Goal: Task Accomplishment & Management: Use online tool/utility

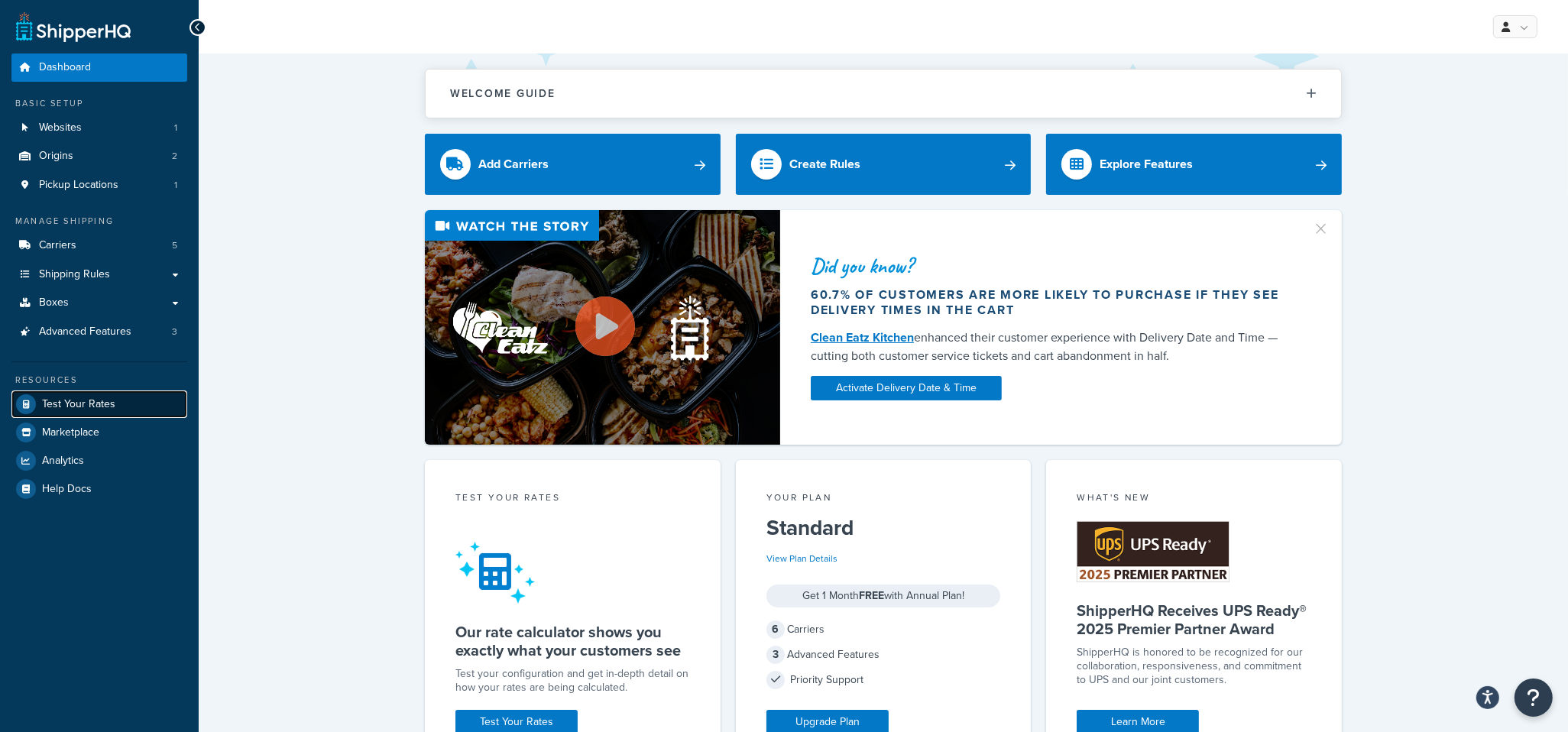
click at [75, 406] on span "Test Your Rates" at bounding box center [79, 404] width 74 height 13
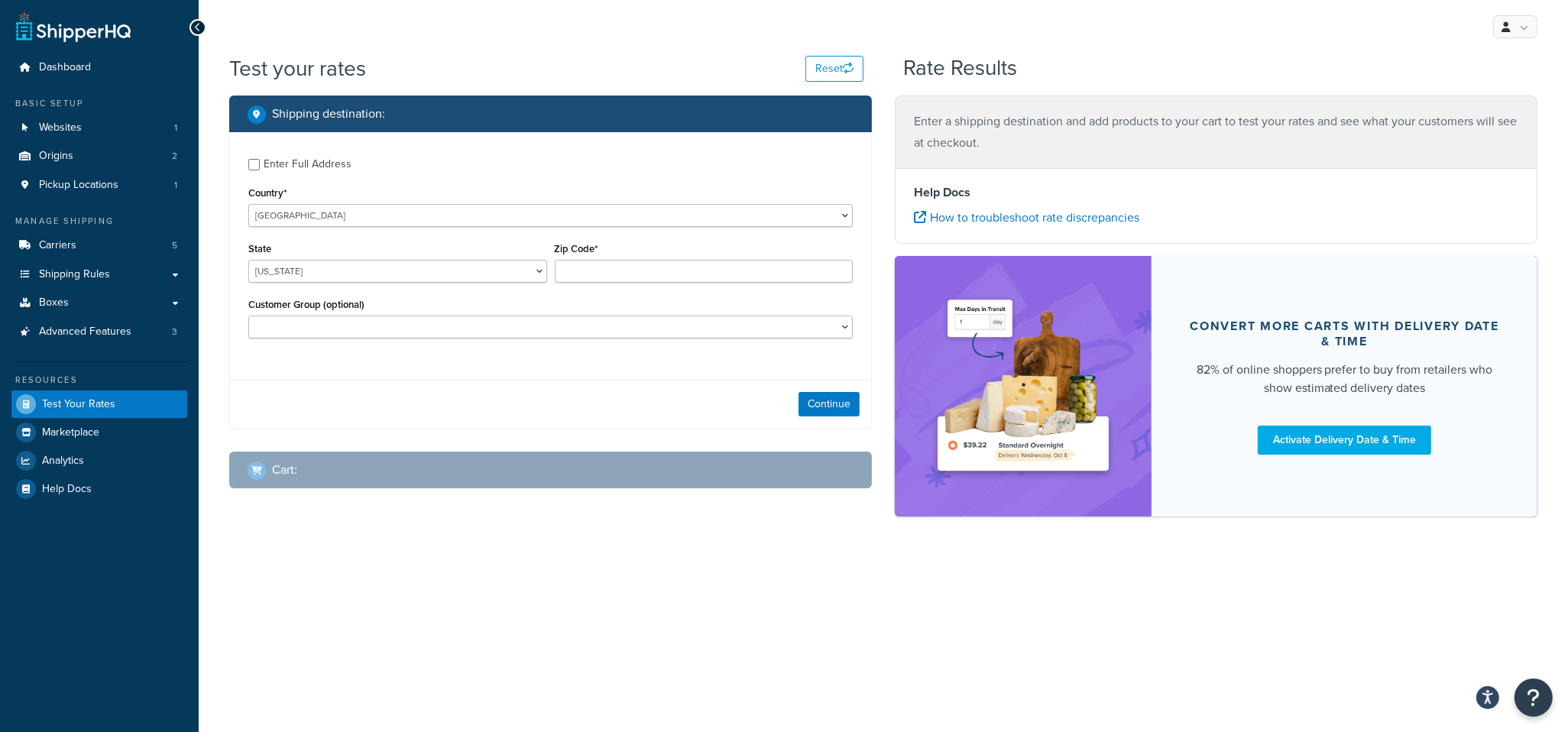
click at [293, 168] on div "Enter Full Address" at bounding box center [308, 164] width 88 height 21
click at [260, 168] on input "Enter Full Address" at bounding box center [254, 165] width 12 height 12
checkbox input "true"
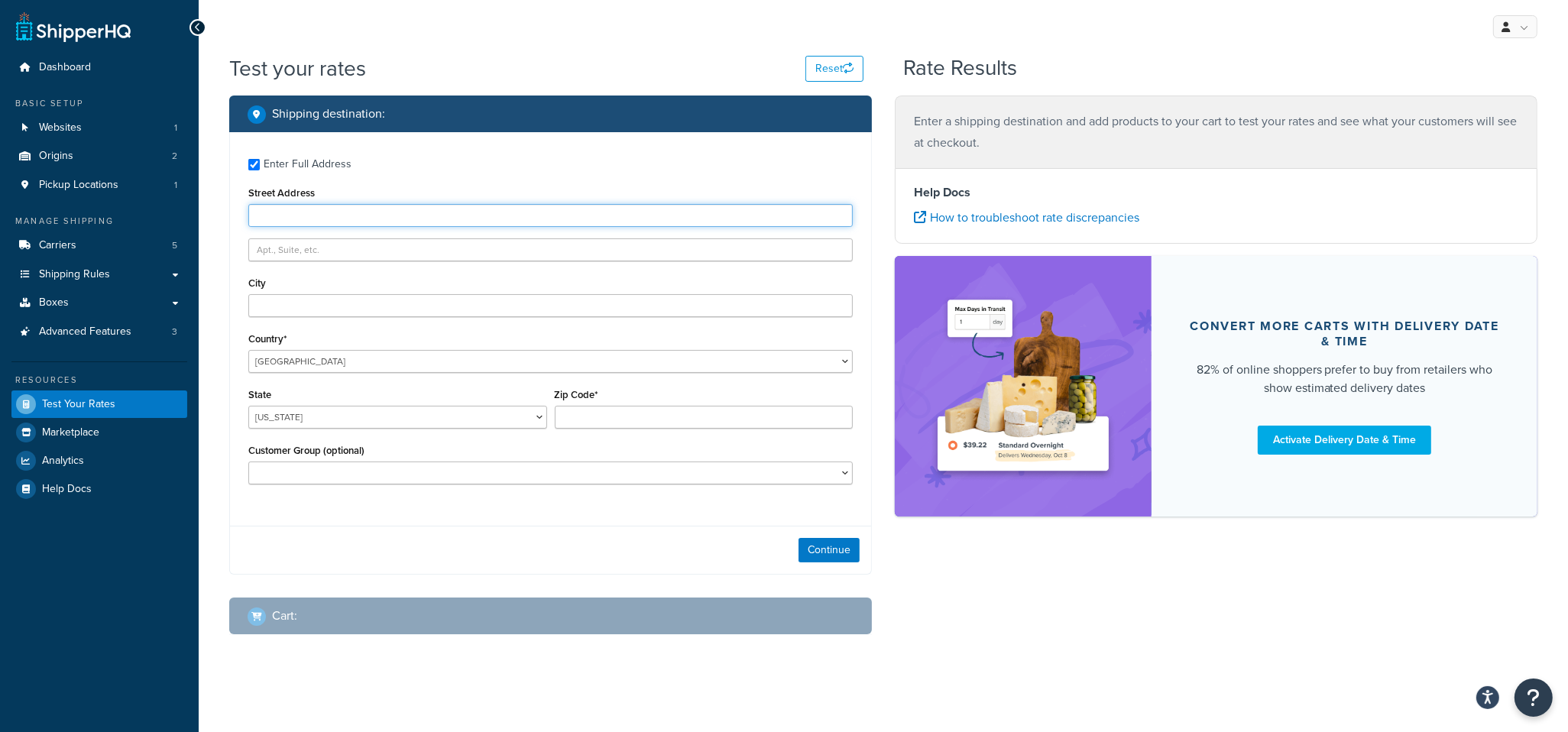
click at [312, 220] on input "Street Address" at bounding box center [550, 216] width 604 height 23
type input "7684 Scenic Maple Dr"
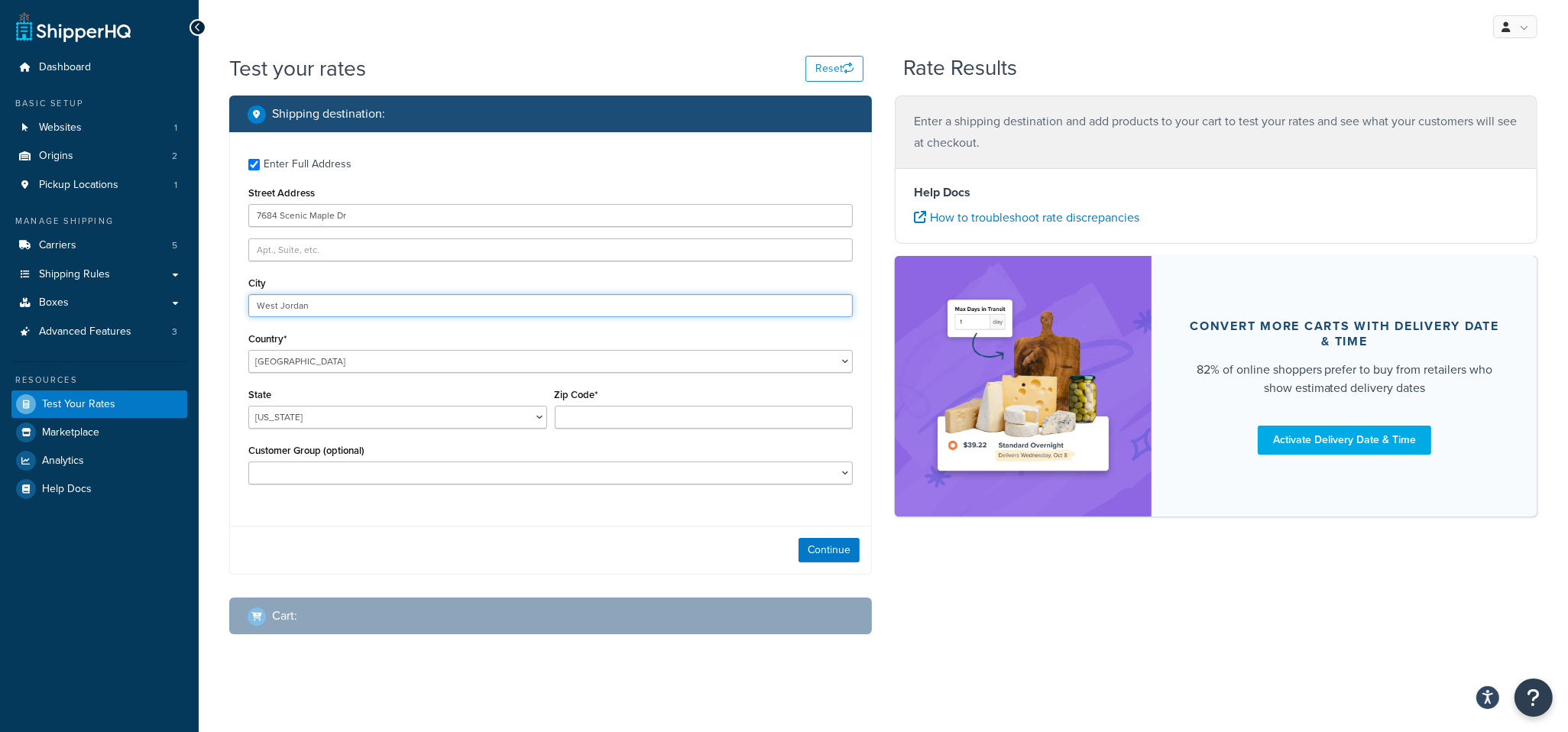
type input "West Jordan"
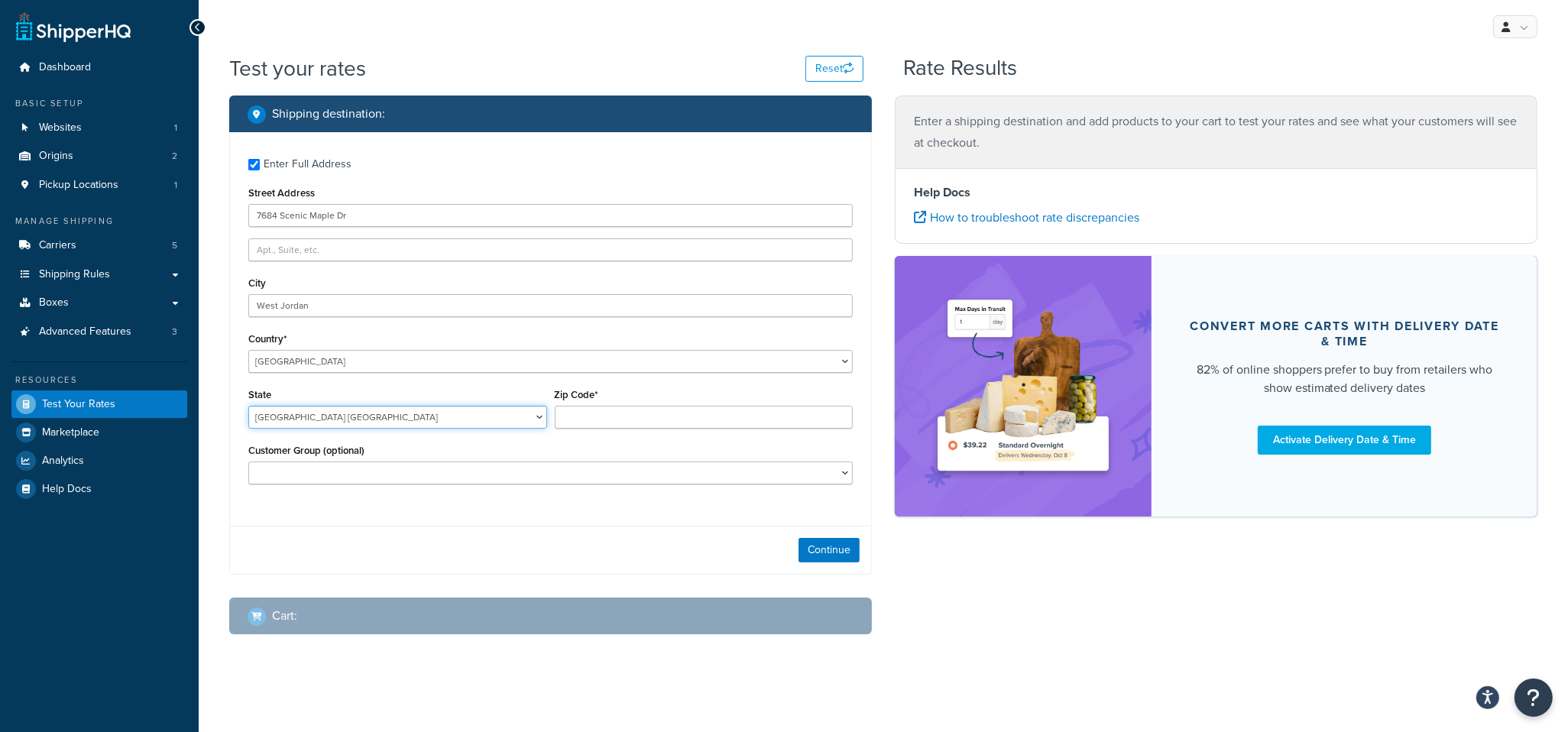
select select "UT"
type input "84081"
click at [842, 557] on button "Continue" at bounding box center [829, 549] width 61 height 24
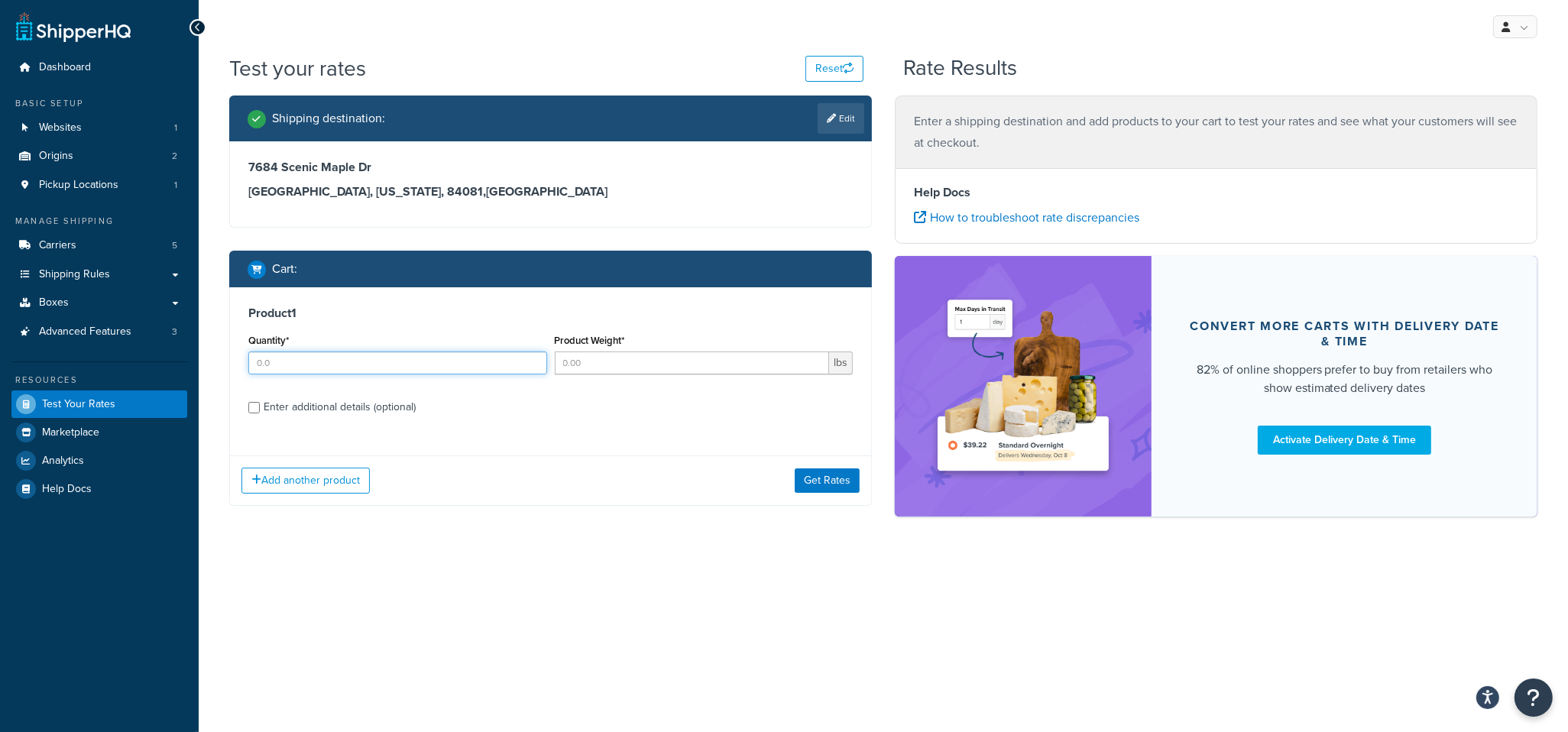
click at [354, 355] on input "Quantity*" at bounding box center [398, 363] width 299 height 23
type input "1"
click at [634, 364] on input "Product Weight*" at bounding box center [692, 363] width 275 height 23
type input "10"
click at [834, 484] on button "Get Rates" at bounding box center [827, 481] width 65 height 24
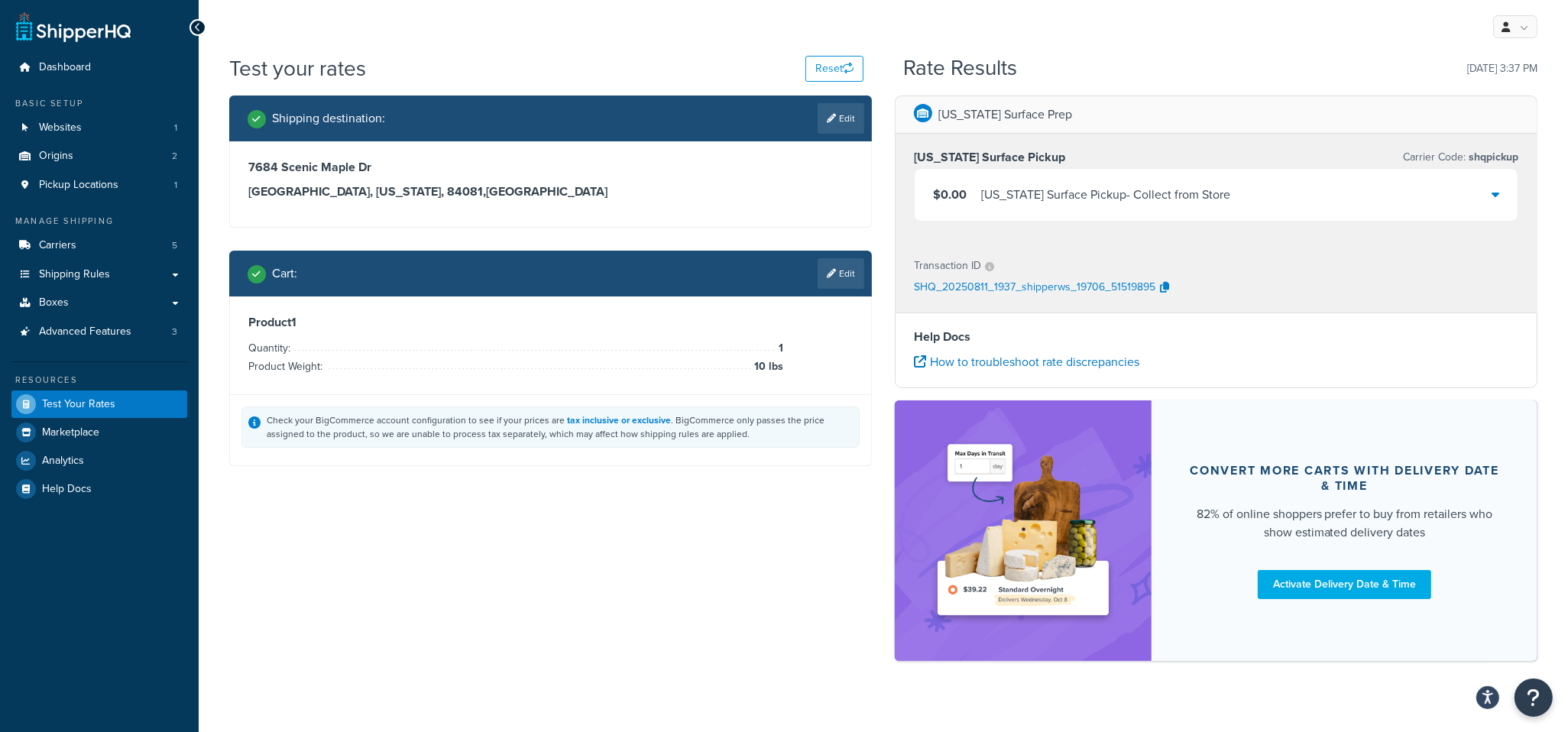
click at [658, 573] on div "Shipping destination : Edit 7684 Scenic Maple Dr West Jordan, Utah, 84081 , Uni…" at bounding box center [883, 385] width 1331 height 581
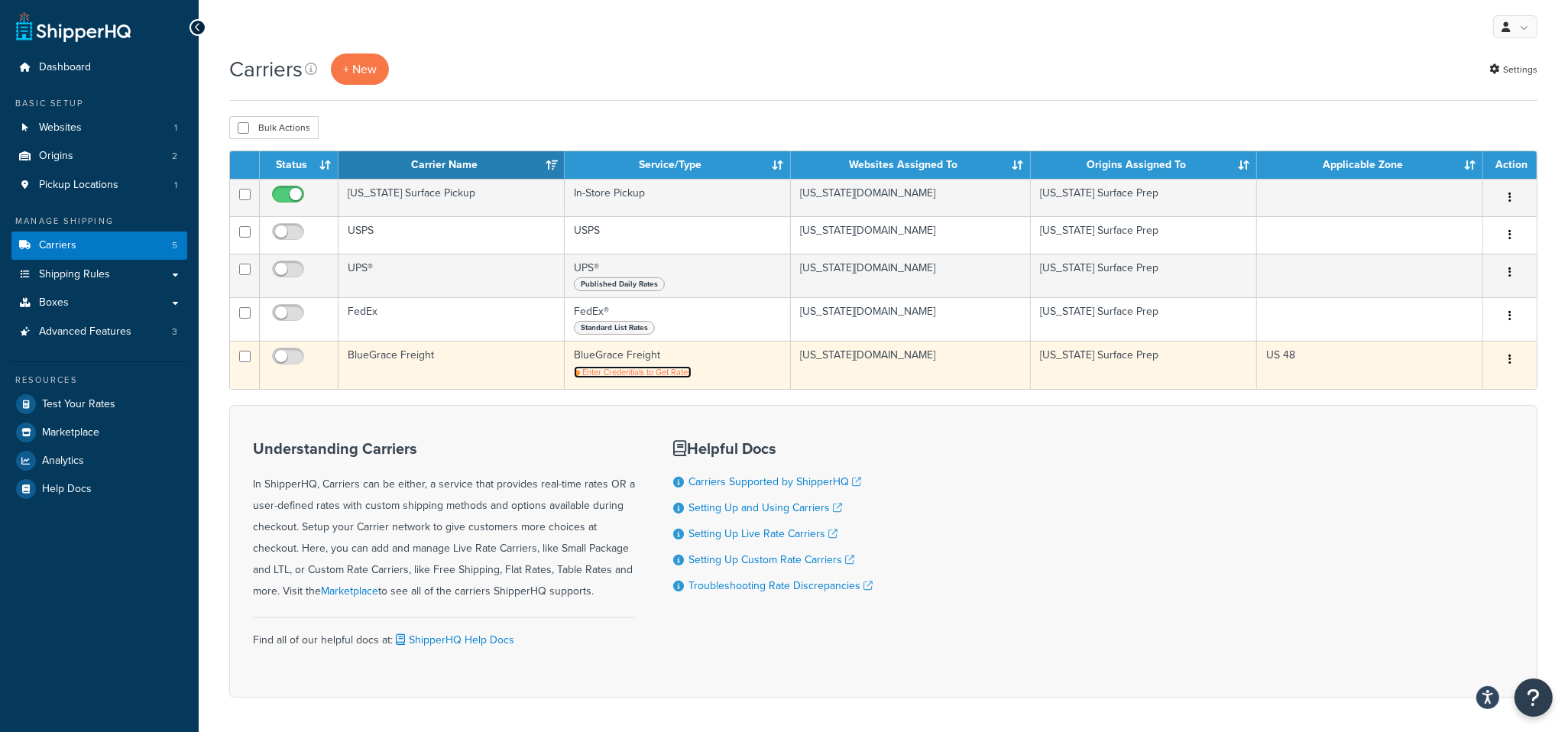
click at [629, 377] on span "Enter Credentials to Get Rates" at bounding box center [637, 372] width 110 height 13
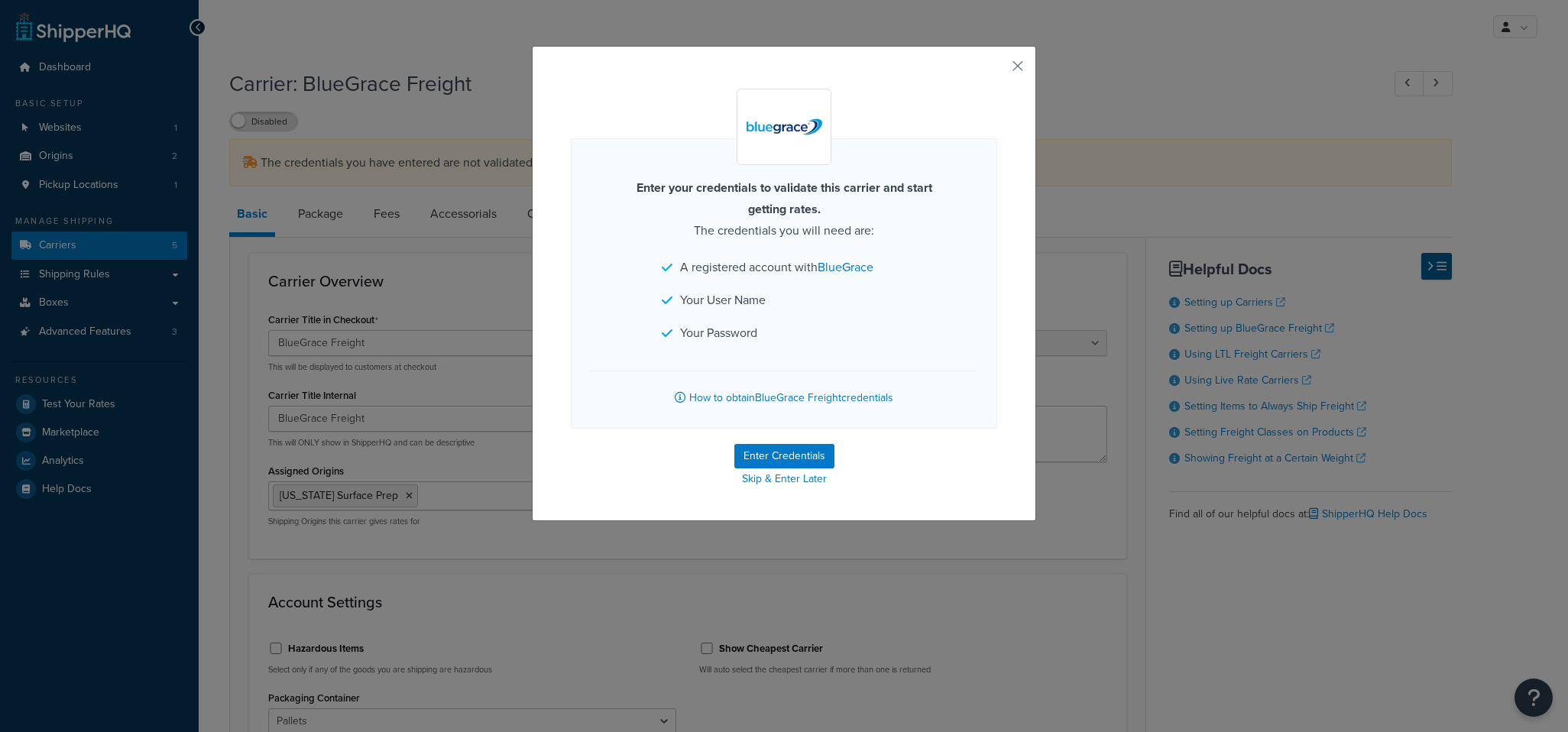
select select "bluegraceFreight"
select select "PALLETS"
click at [797, 448] on button "Enter Credentials" at bounding box center [784, 455] width 100 height 24
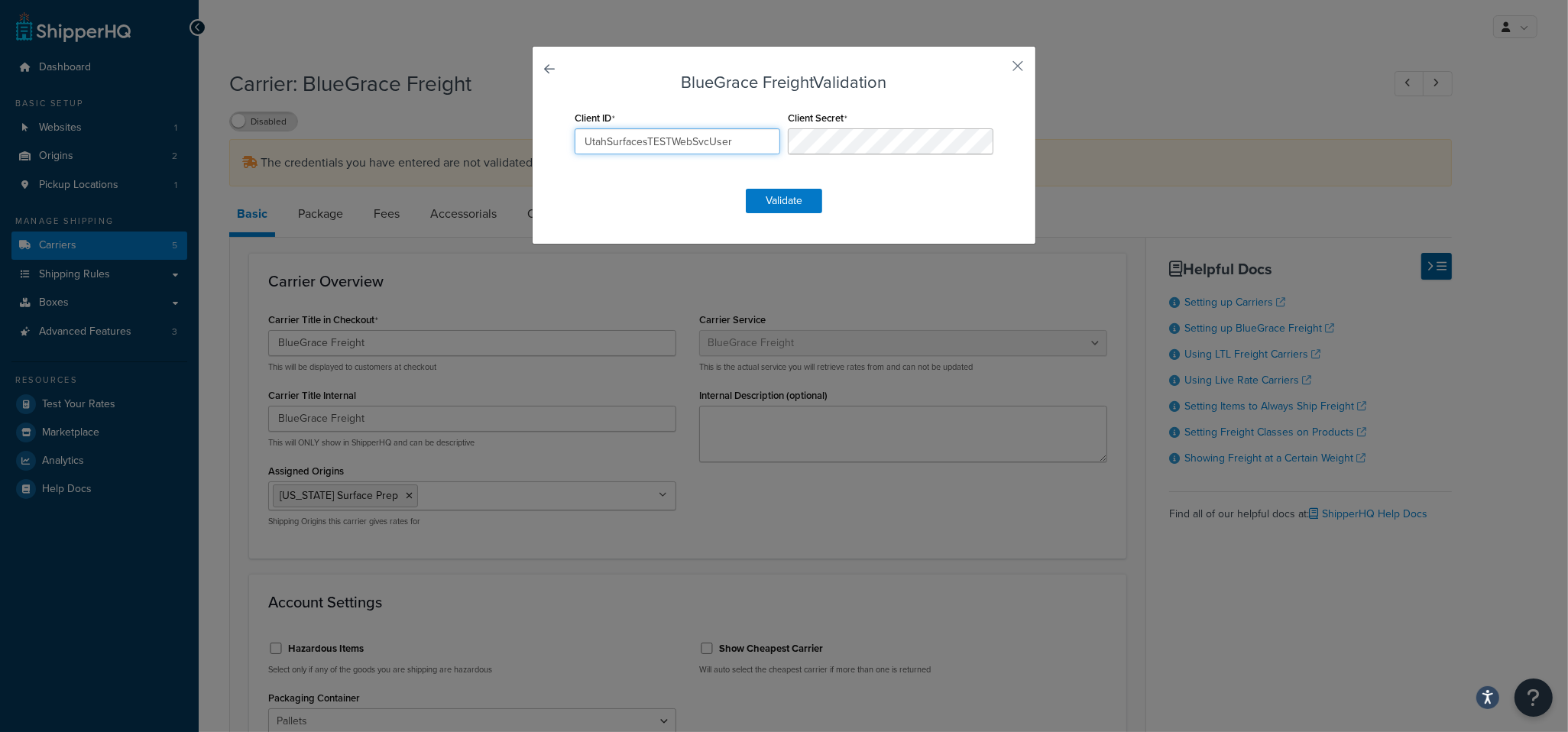
click at [738, 135] on input "UtahSurfacesTESTWebSvcUser" at bounding box center [677, 141] width 206 height 26
click at [774, 210] on button "Validate" at bounding box center [783, 200] width 77 height 24
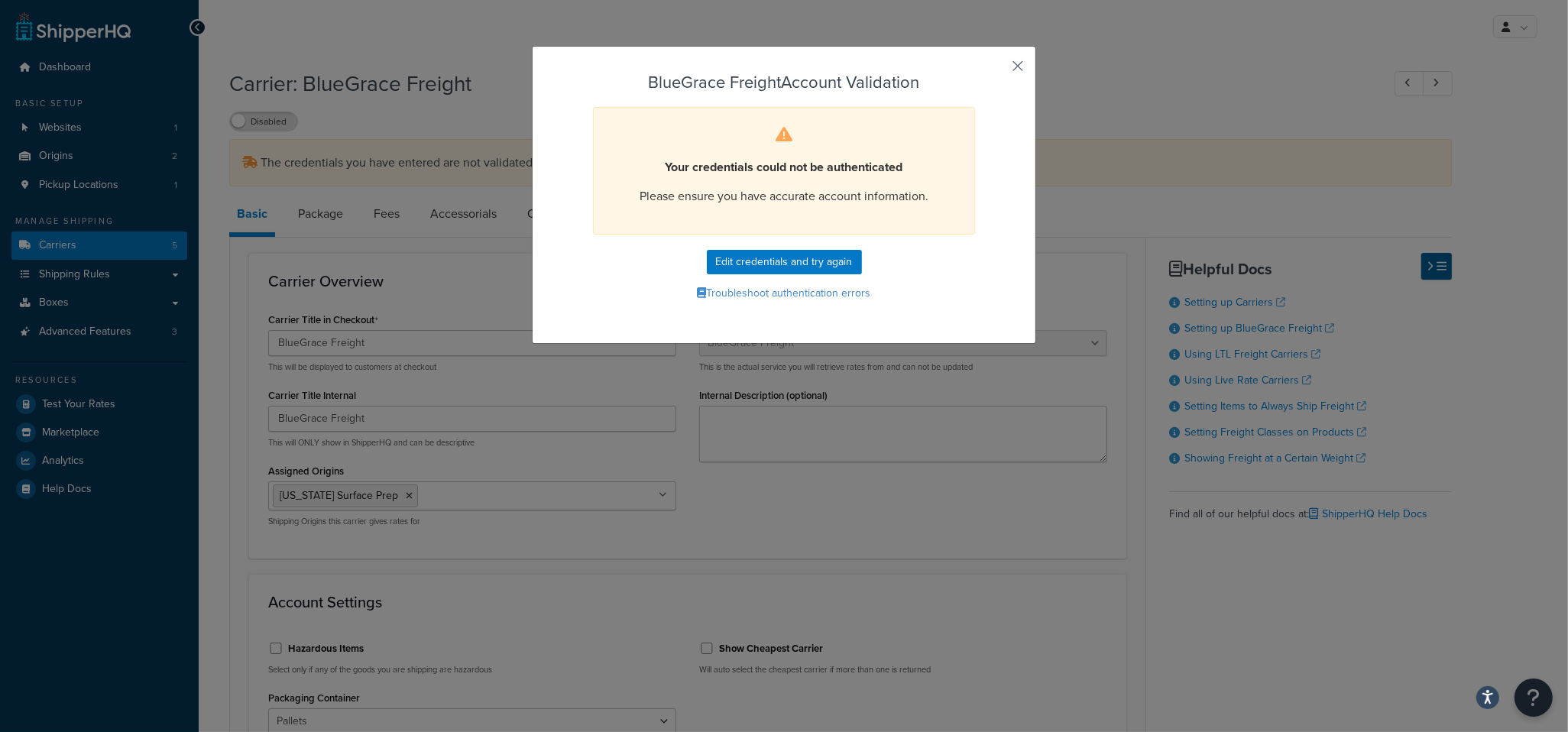
click at [996, 70] on button "button" at bounding box center [996, 72] width 4 height 4
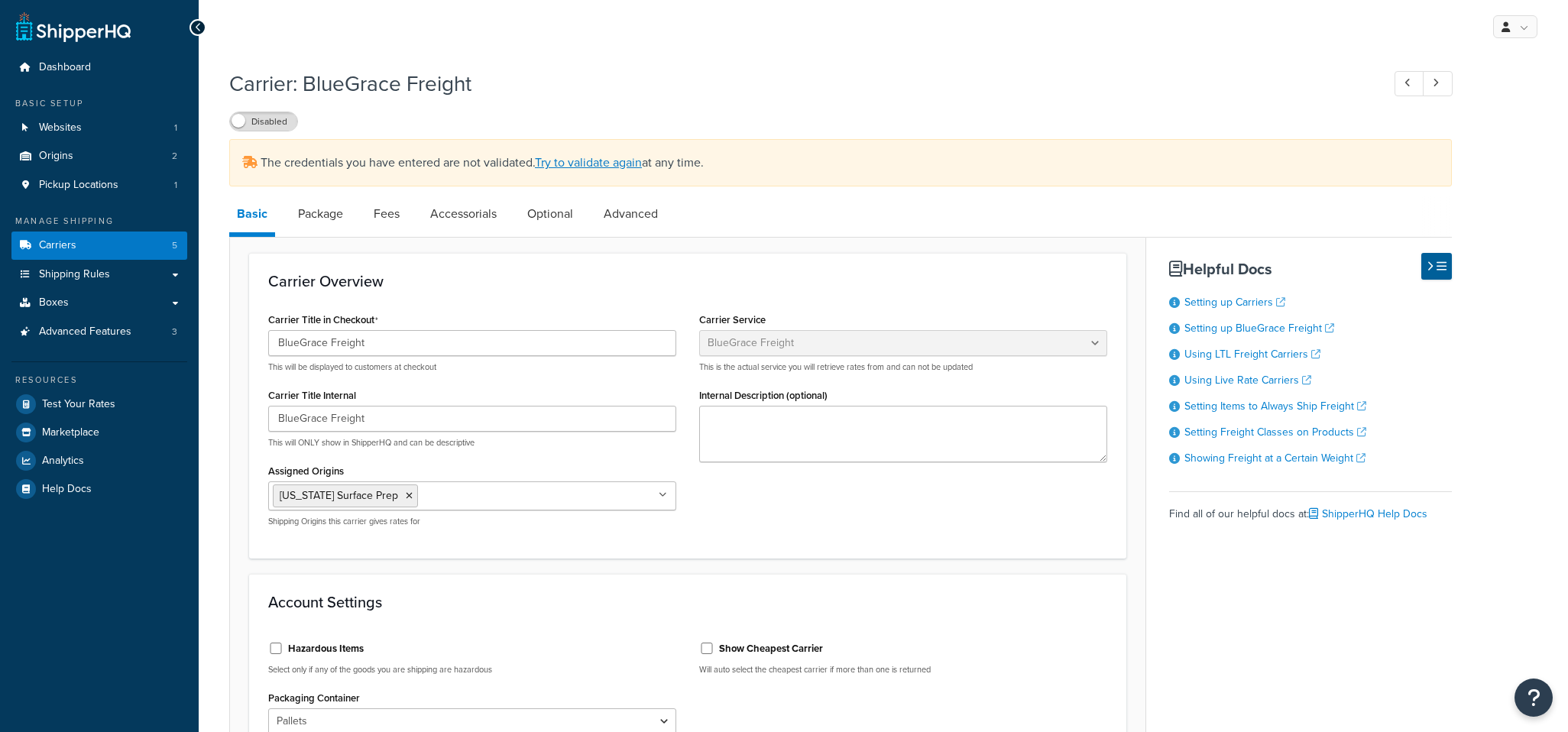
select select "bluegraceFreight"
select select "PALLETS"
click at [142, 245] on link "Carriers 5" at bounding box center [99, 246] width 176 height 28
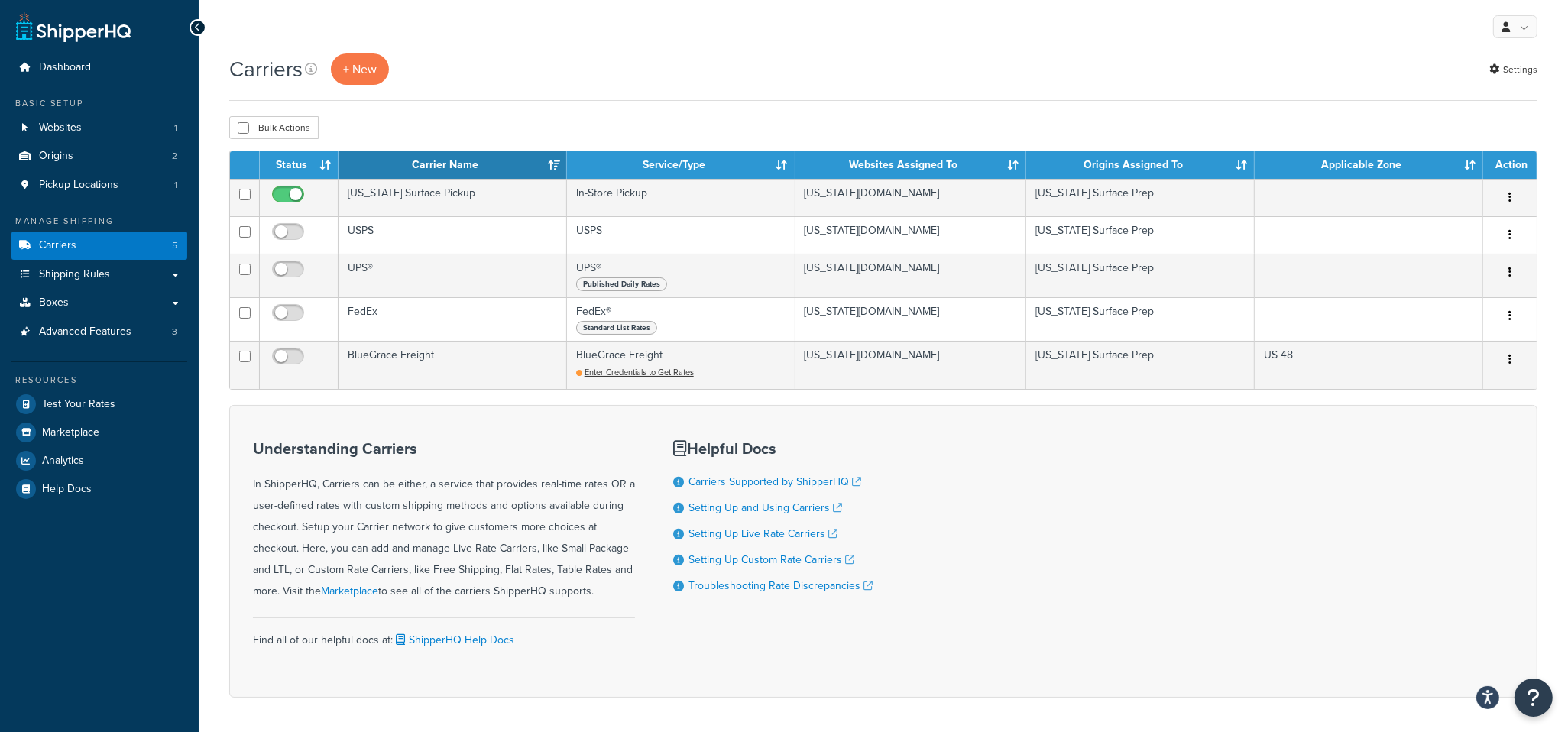
click at [357, 90] on div "Carriers + New Settings" at bounding box center [883, 77] width 1308 height 48
click at [360, 74] on button "+ New" at bounding box center [360, 69] width 58 height 31
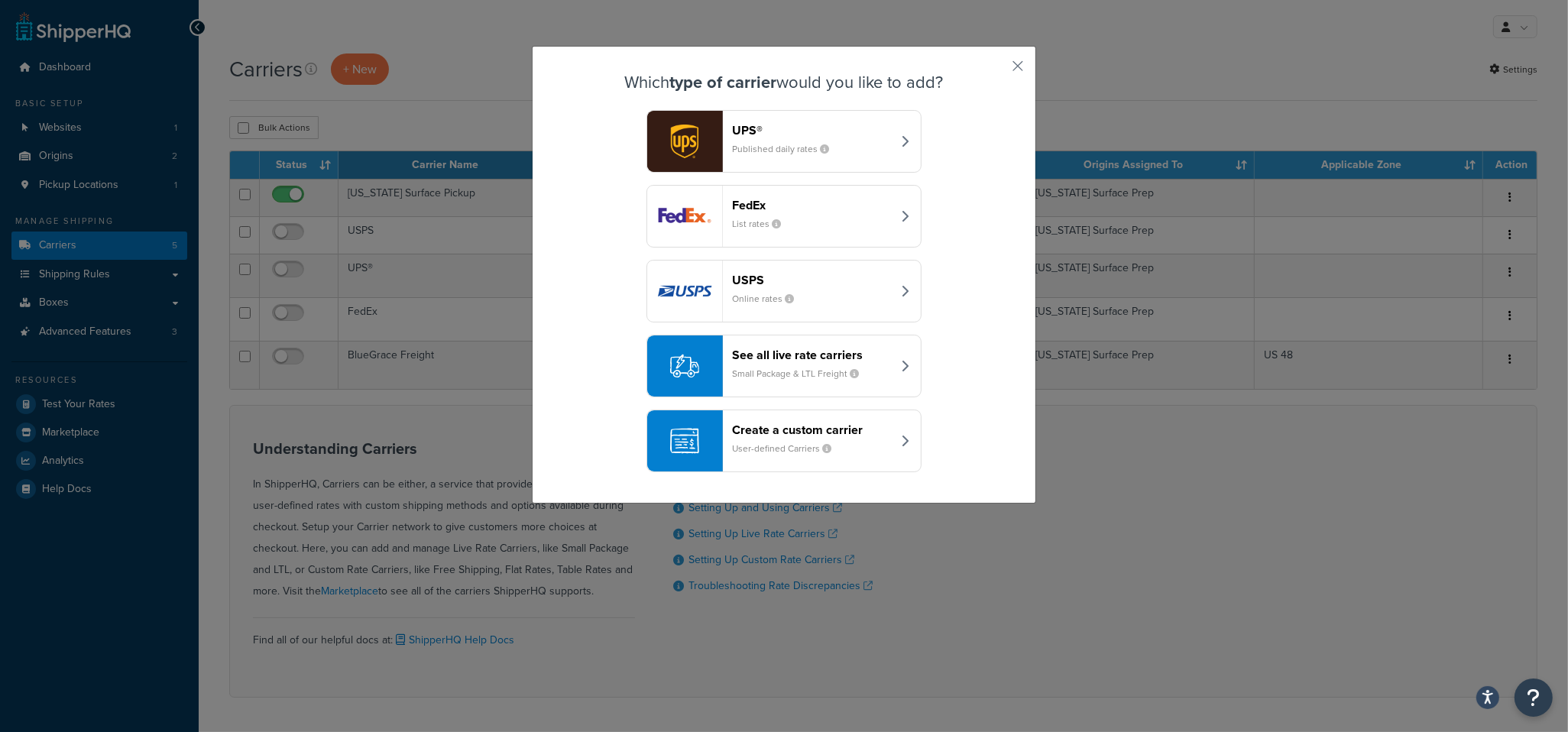
click at [832, 379] on small "Small Package & LTL Freight" at bounding box center [800, 374] width 139 height 14
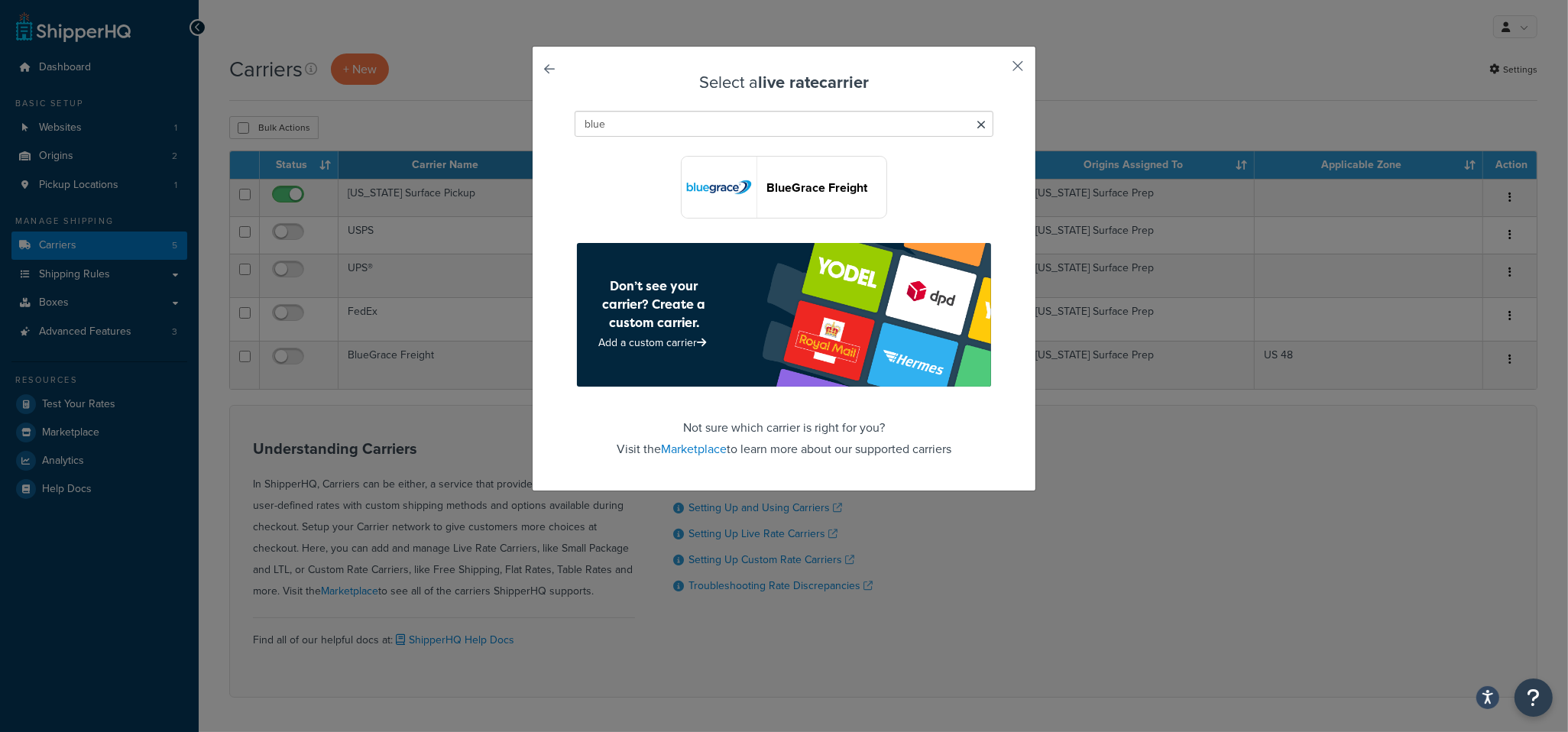
type input "blue"
click at [996, 70] on button "button" at bounding box center [996, 72] width 4 height 4
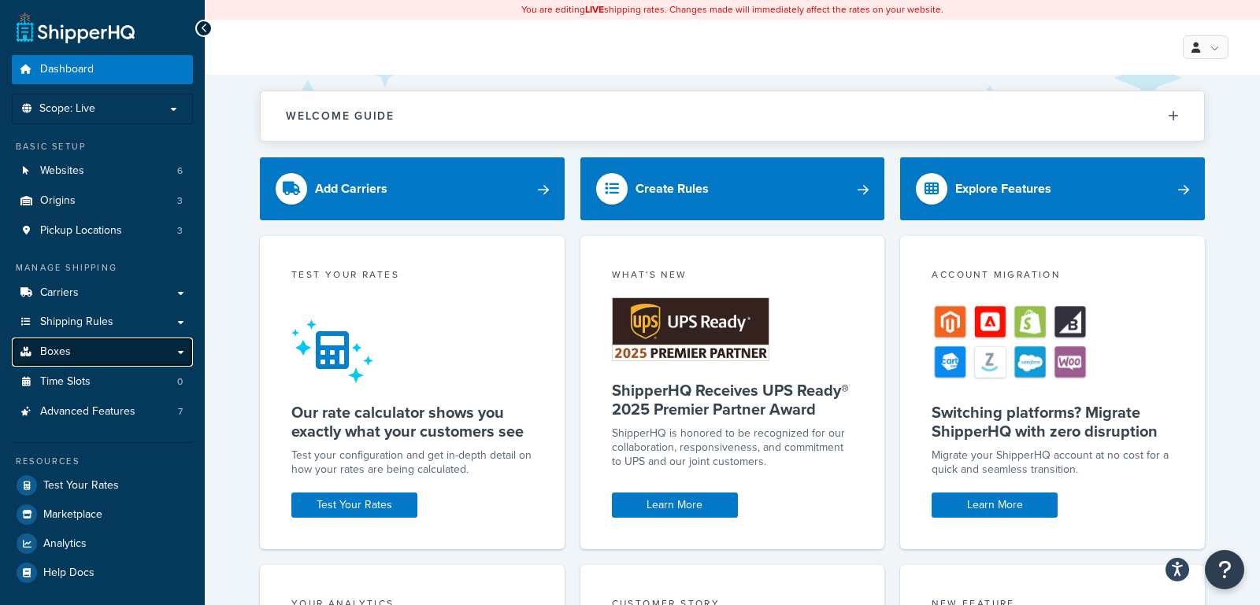
click at [81, 357] on link "Boxes" at bounding box center [102, 352] width 181 height 29
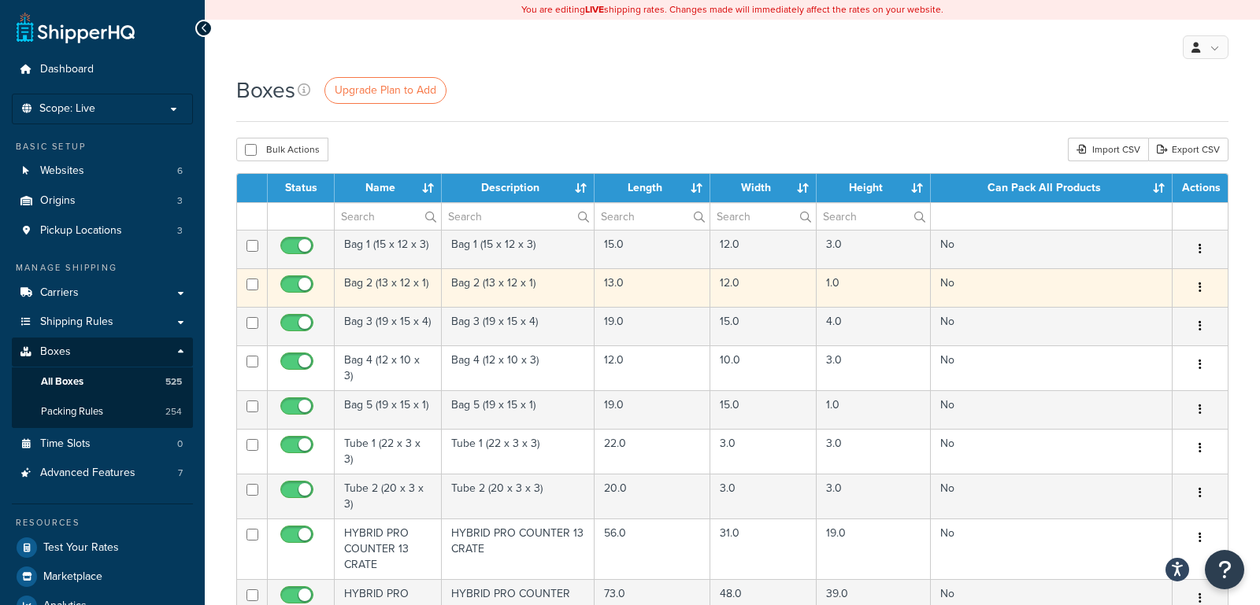
scroll to position [22, 0]
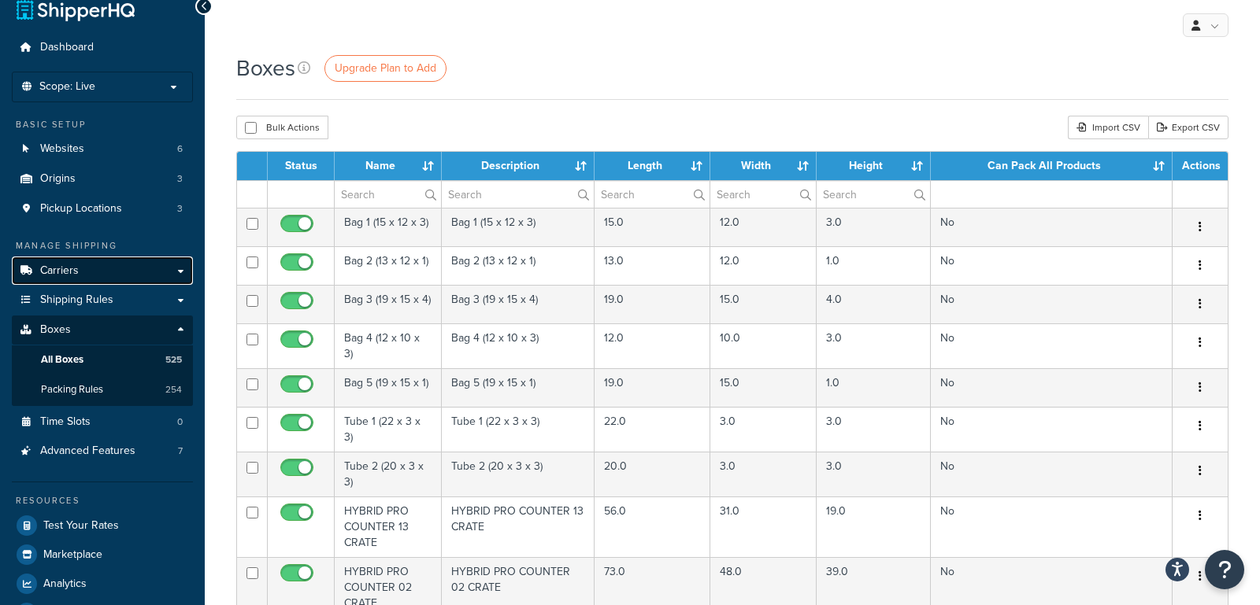
click at [146, 270] on link "Carriers" at bounding box center [102, 271] width 181 height 29
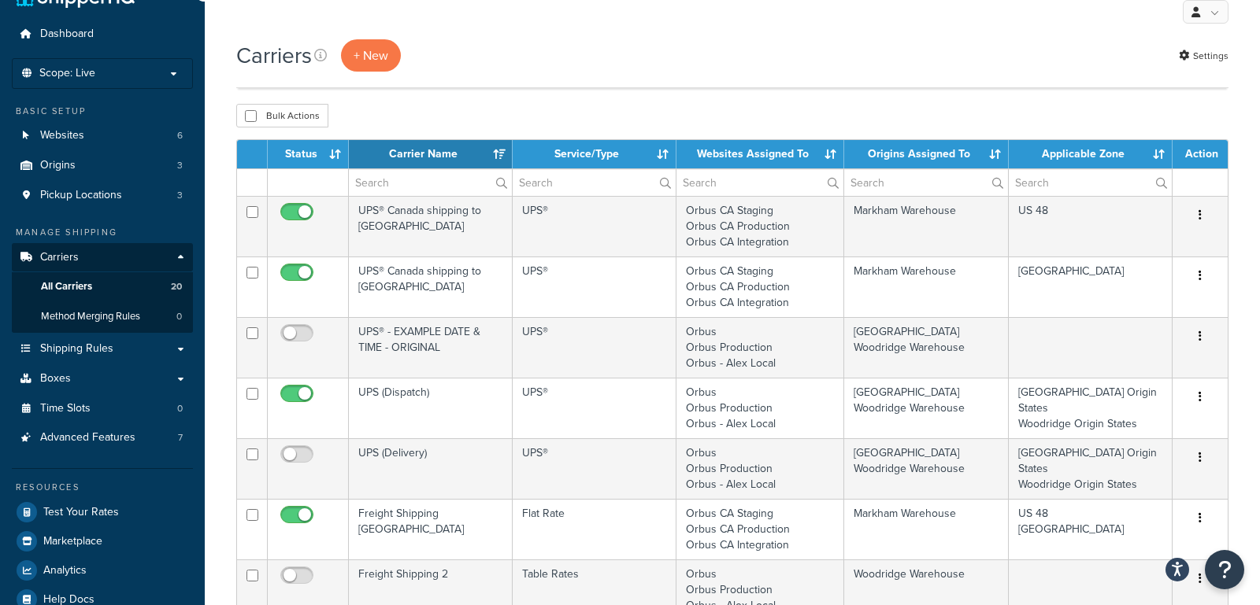
scroll to position [993, 0]
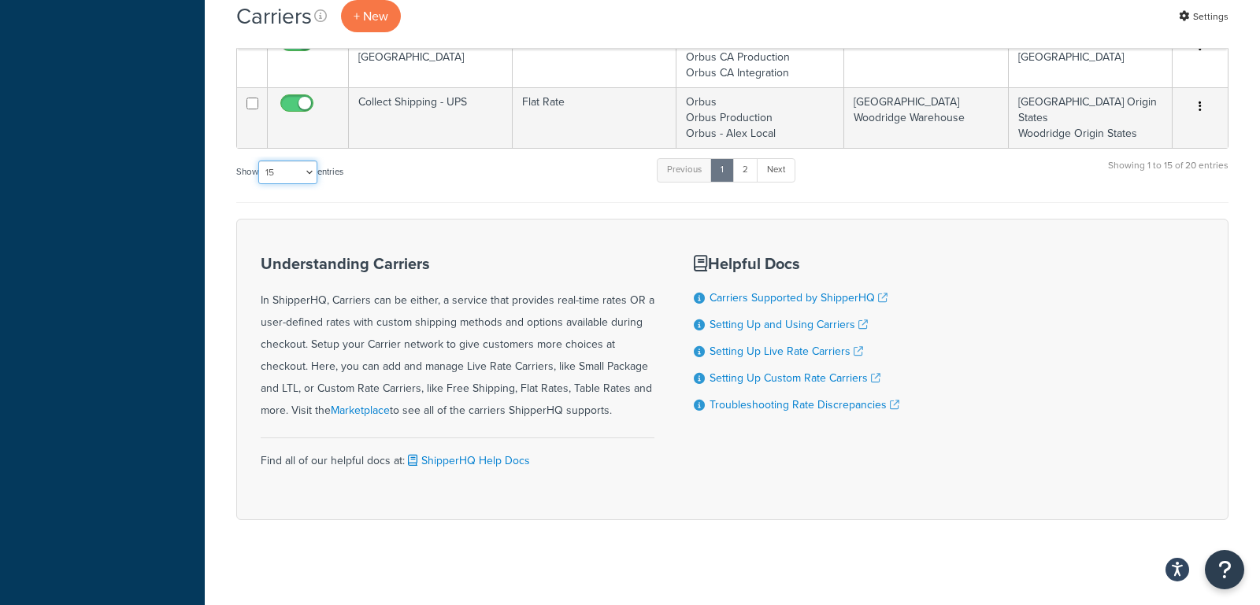
click at [294, 171] on select "10 15 25 50 100" at bounding box center [287, 173] width 59 height 24
select select "50"
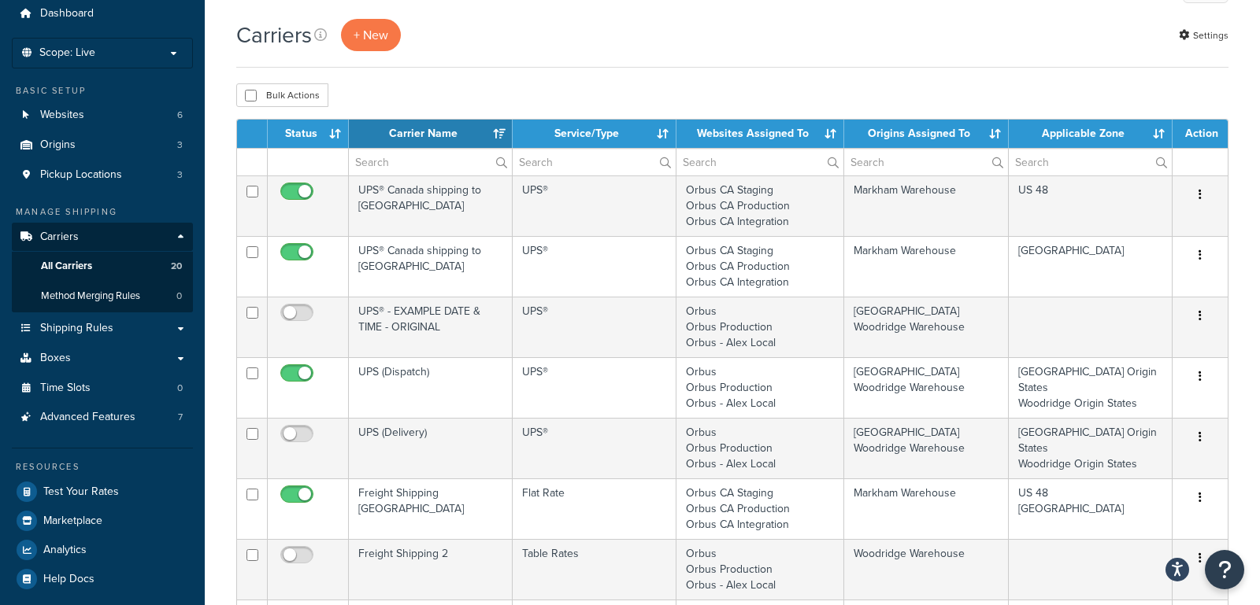
scroll to position [0, 0]
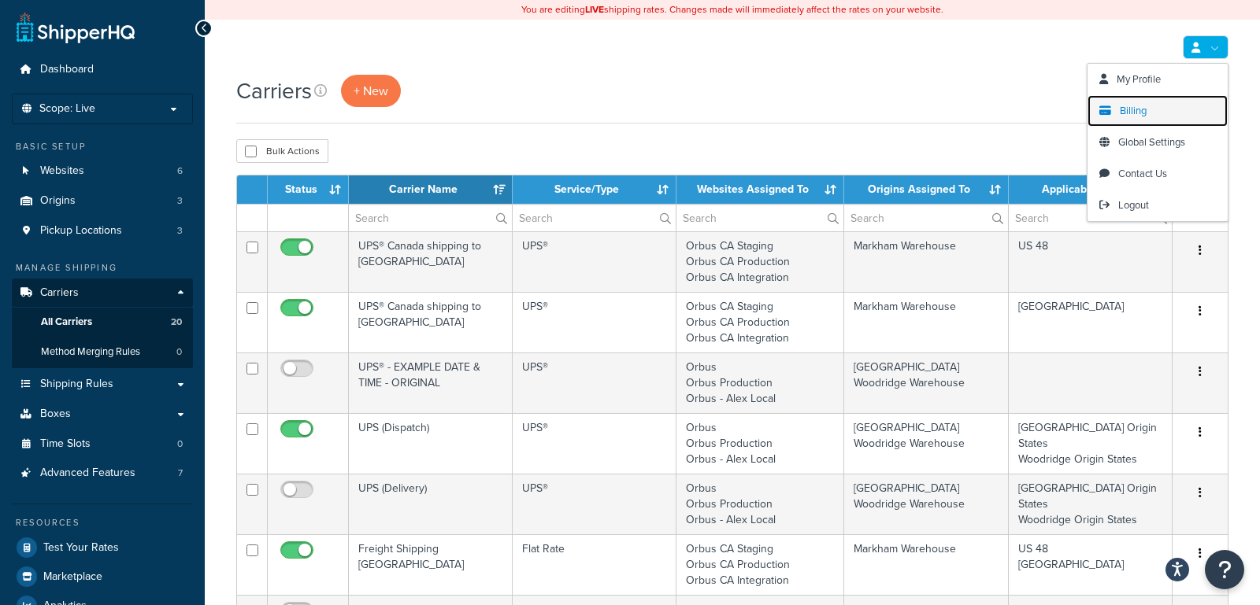
click at [1137, 112] on span "Billing" at bounding box center [1133, 110] width 27 height 15
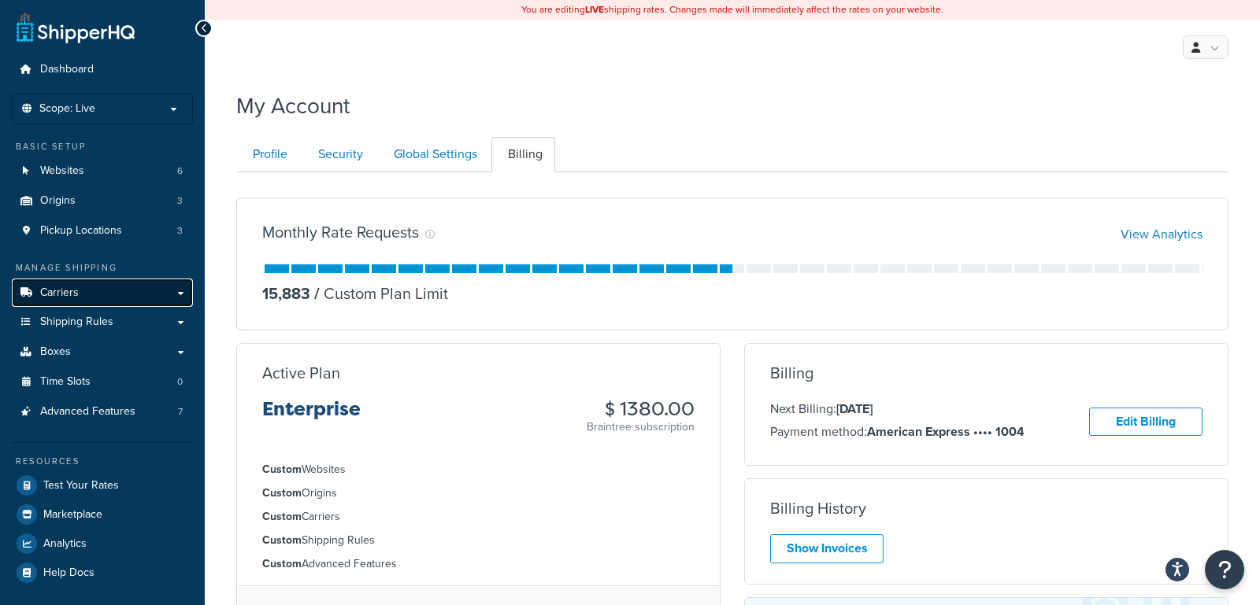
click at [113, 291] on link "Carriers" at bounding box center [102, 293] width 181 height 29
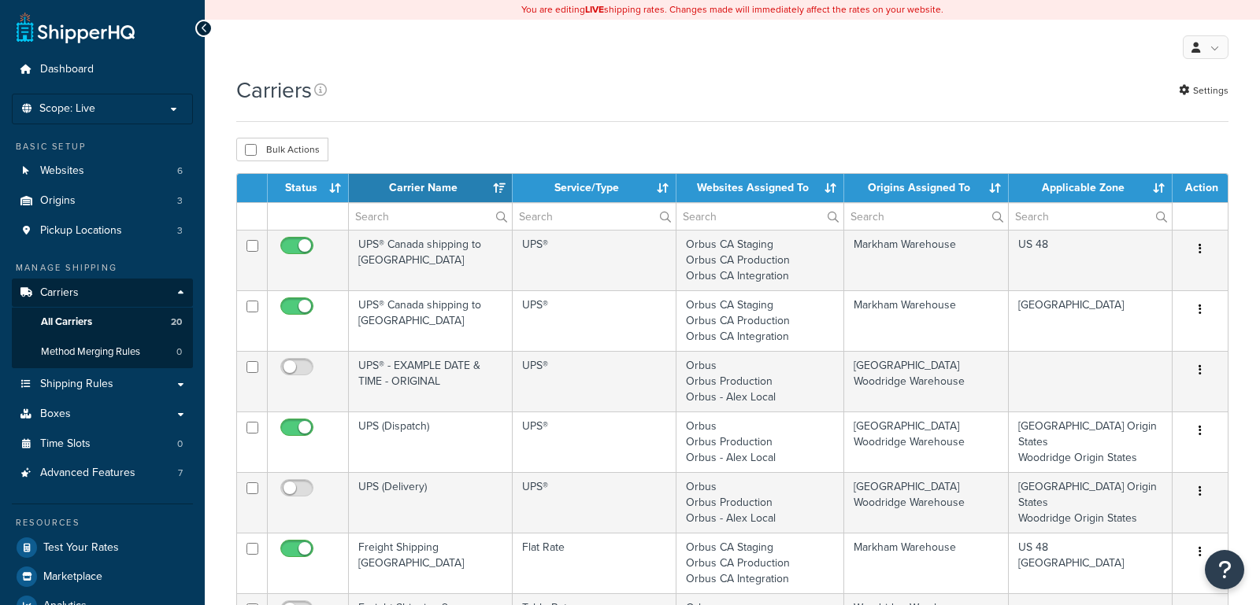
select select "15"
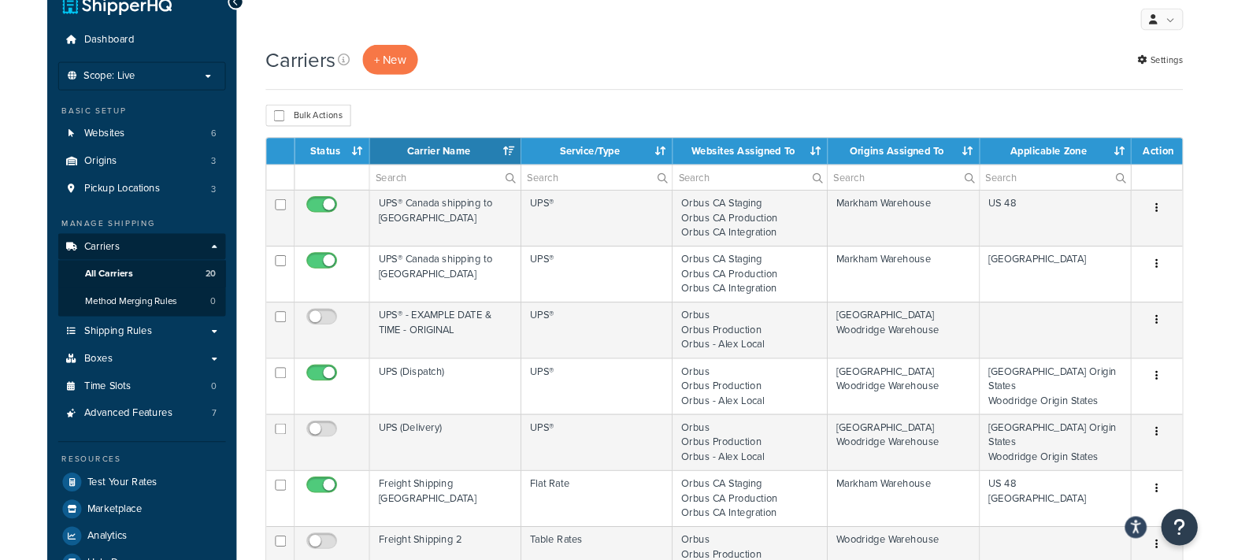
scroll to position [39, 0]
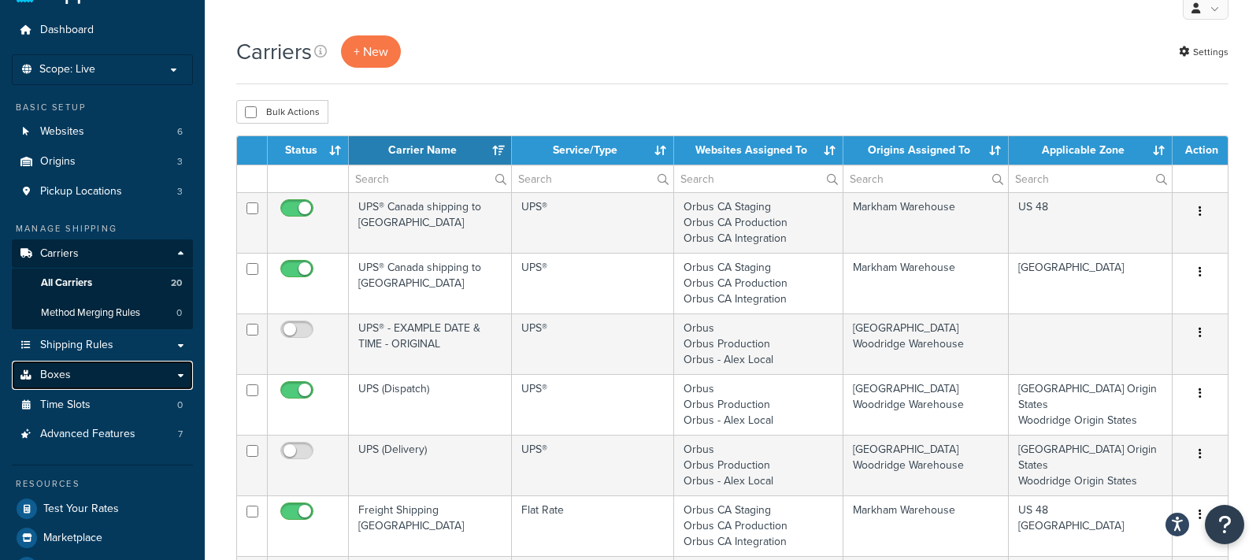
click at [114, 386] on link "Boxes" at bounding box center [102, 375] width 181 height 29
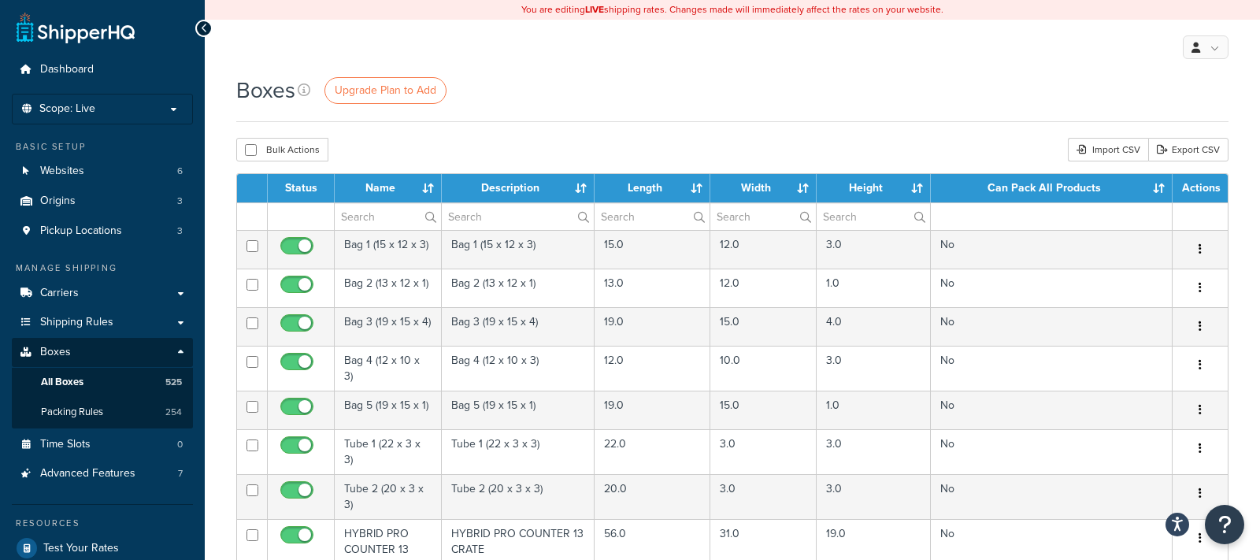
click at [687, 95] on div "Boxes Upgrade Plan to Add" at bounding box center [732, 90] width 992 height 31
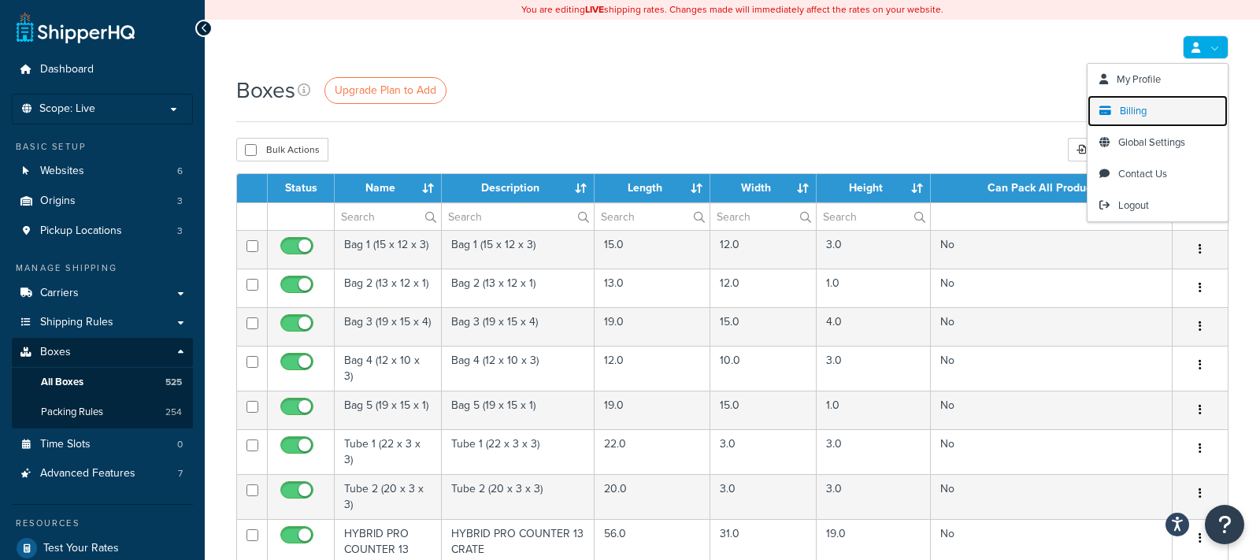
click at [1127, 113] on span "Billing" at bounding box center [1133, 110] width 27 height 15
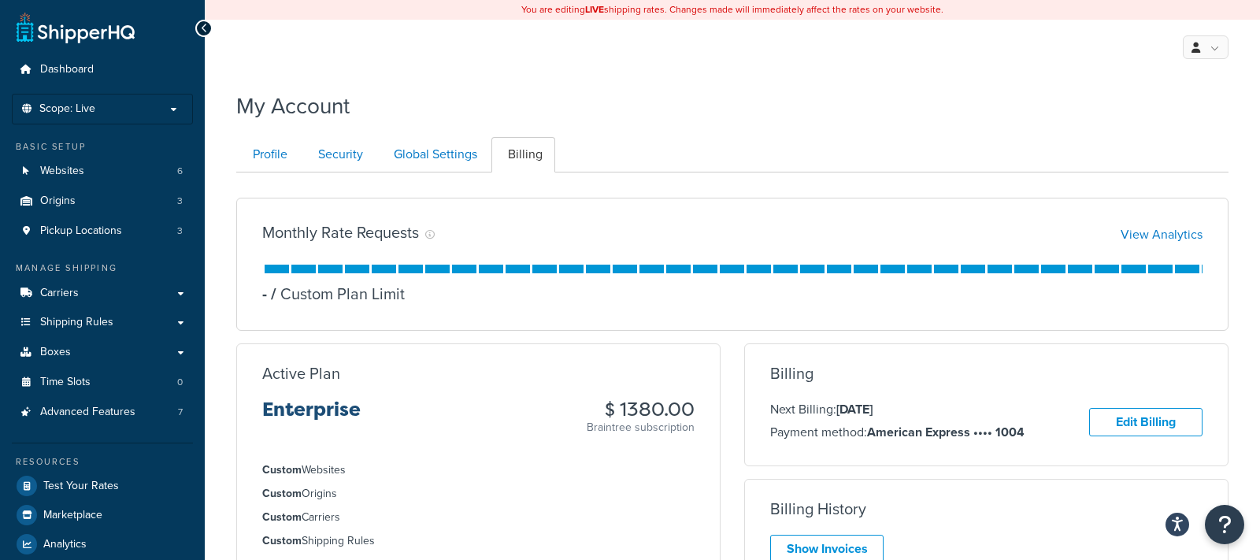
drag, startPoint x: 601, startPoint y: 409, endPoint x: 696, endPoint y: 407, distance: 95.3
click at [696, 407] on div "Active Plan Enterprise $ 1380.00 Braintree subscription" at bounding box center [478, 400] width 483 height 71
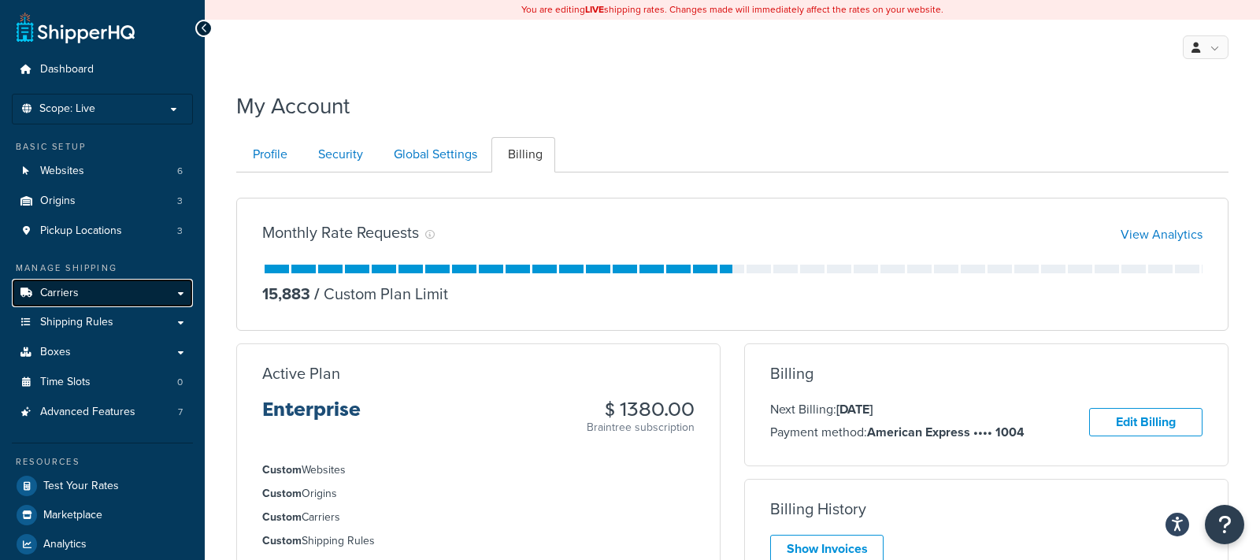
click at [82, 298] on link "Carriers" at bounding box center [102, 293] width 181 height 29
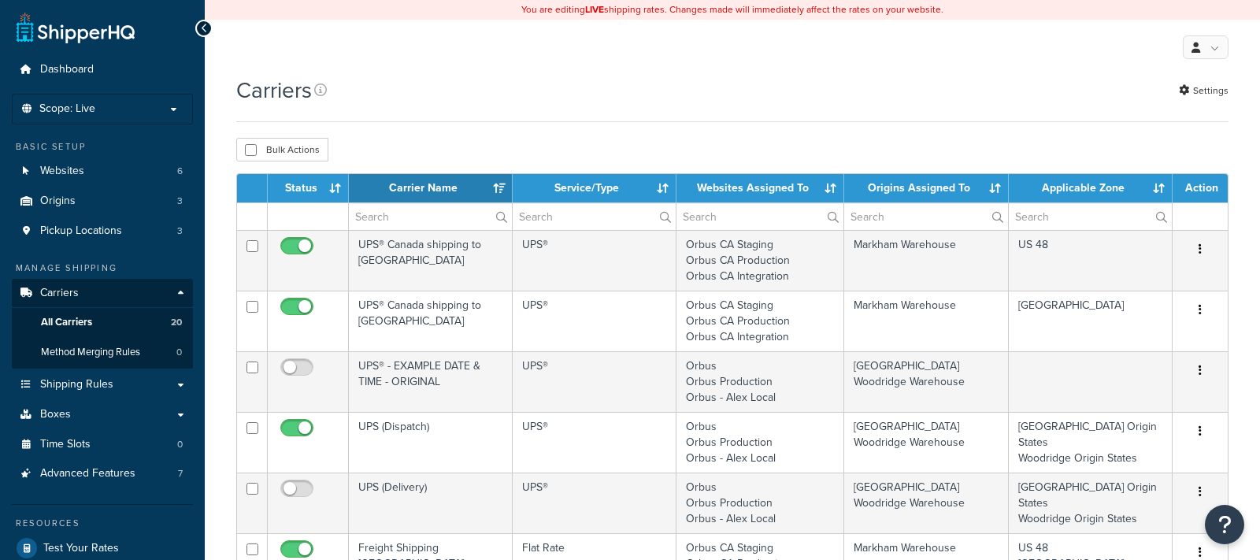
select select "15"
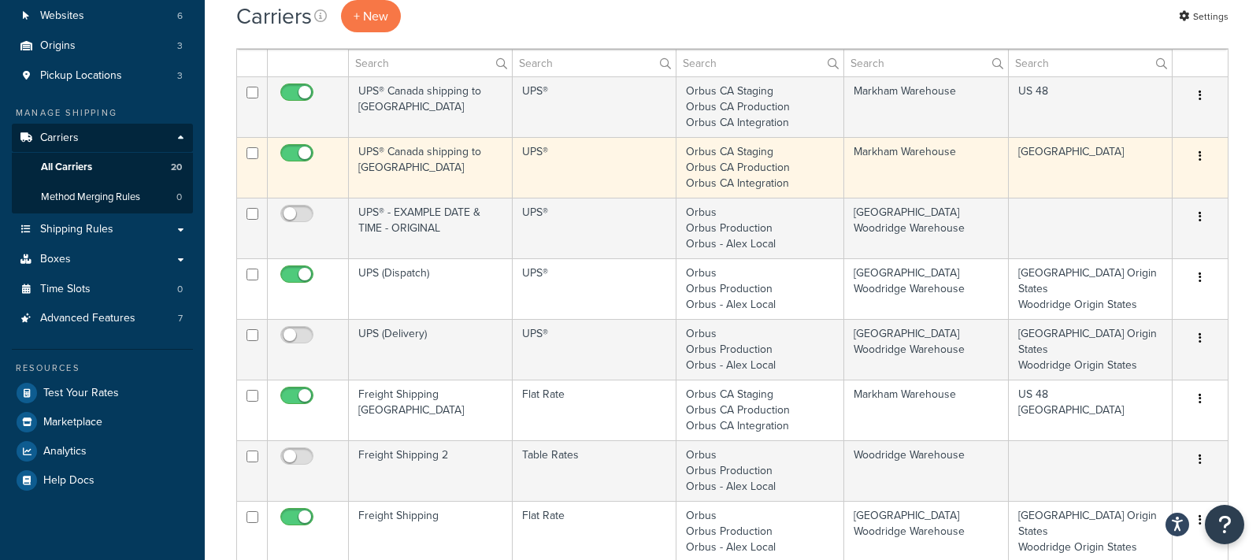
scroll to position [157, 0]
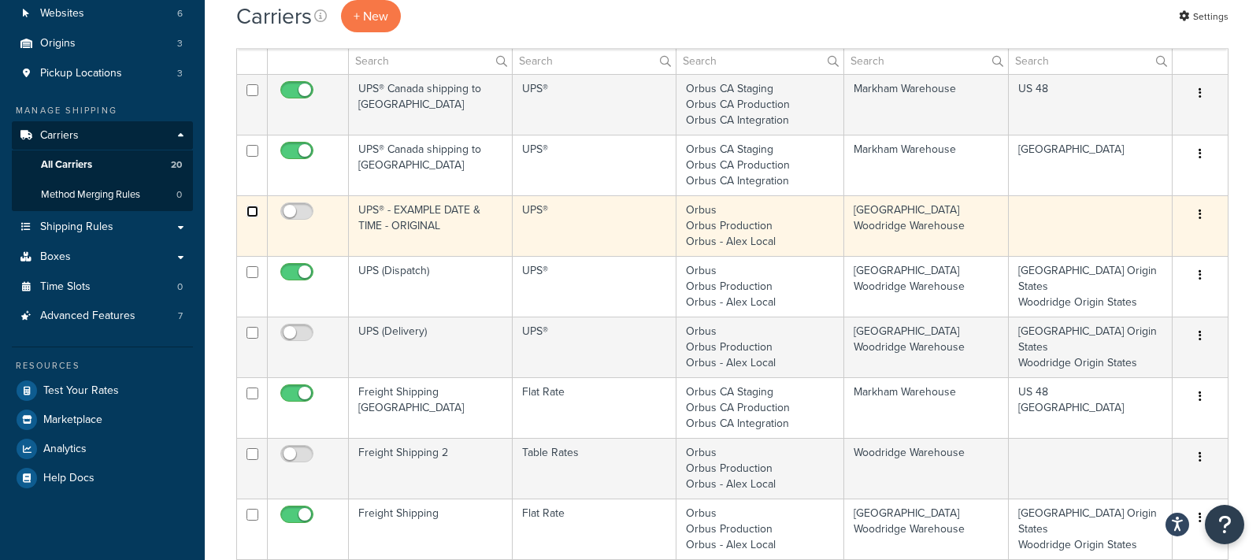
click at [252, 96] on input "checkbox" at bounding box center [252, 90] width 12 height 12
checkbox input "true"
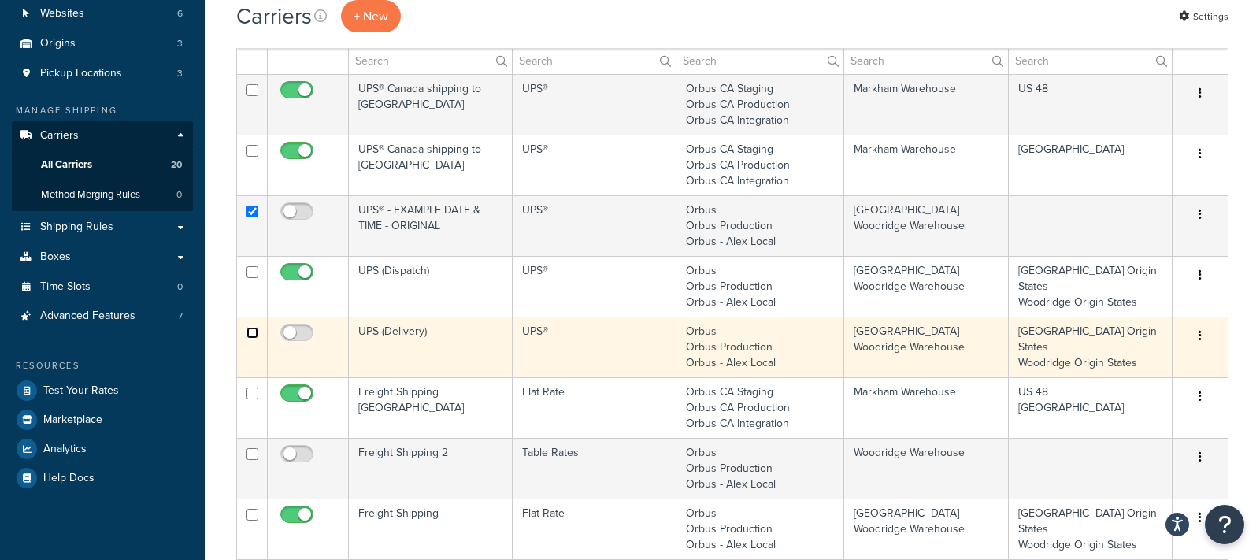
click at [250, 96] on input "checkbox" at bounding box center [252, 90] width 12 height 12
checkbox input "true"
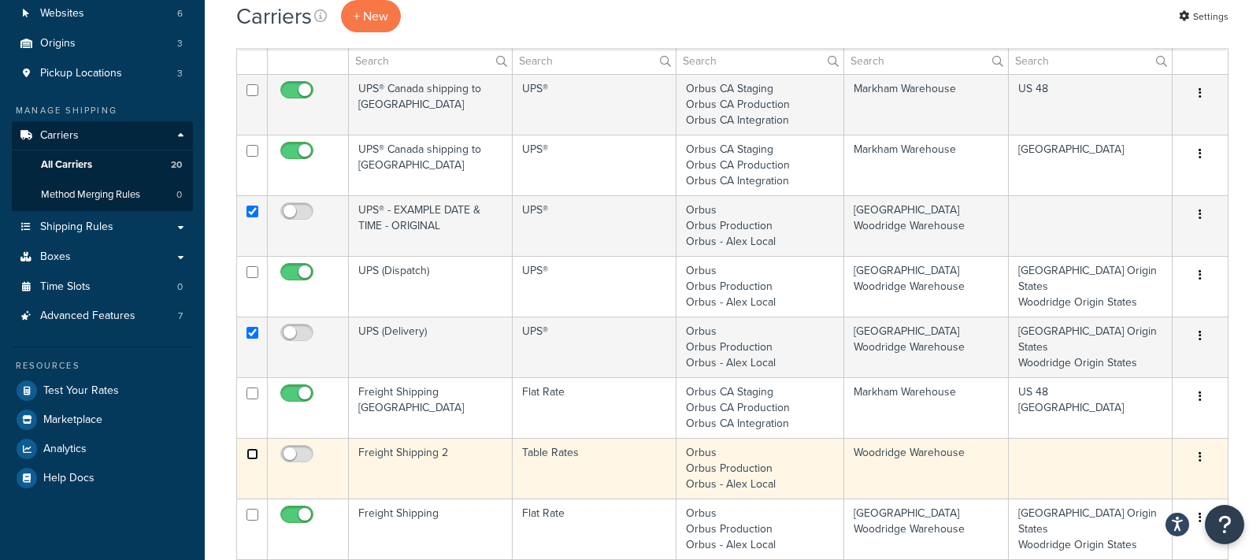
click at [249, 96] on input "checkbox" at bounding box center [252, 90] width 12 height 12
checkbox input "true"
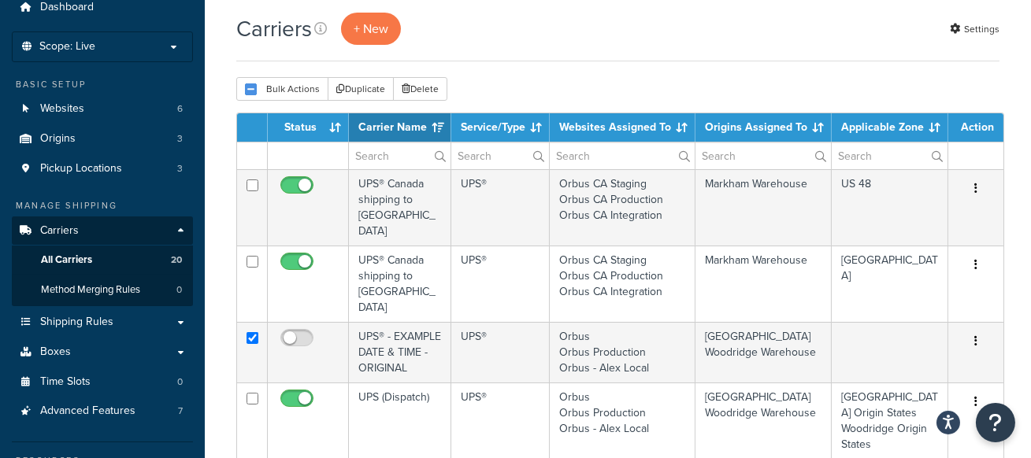
scroll to position [0, 0]
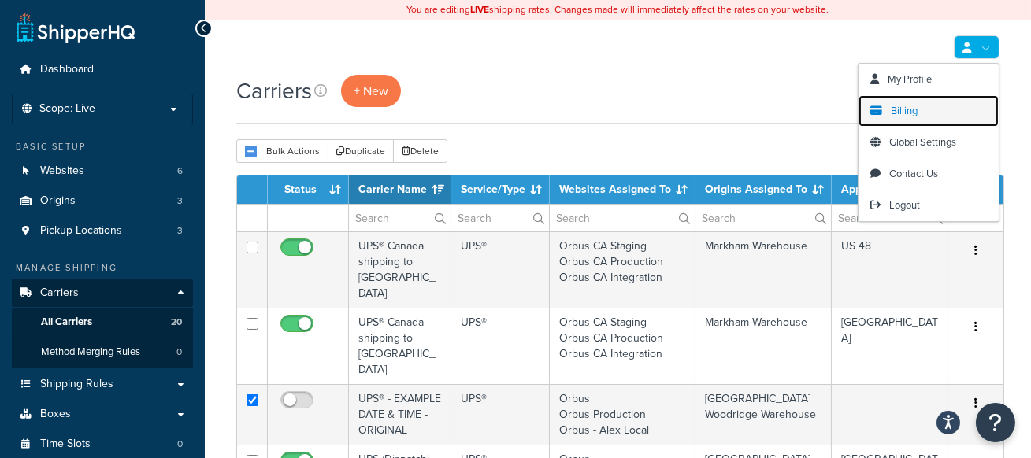
click at [932, 109] on link "Billing" at bounding box center [928, 110] width 140 height 31
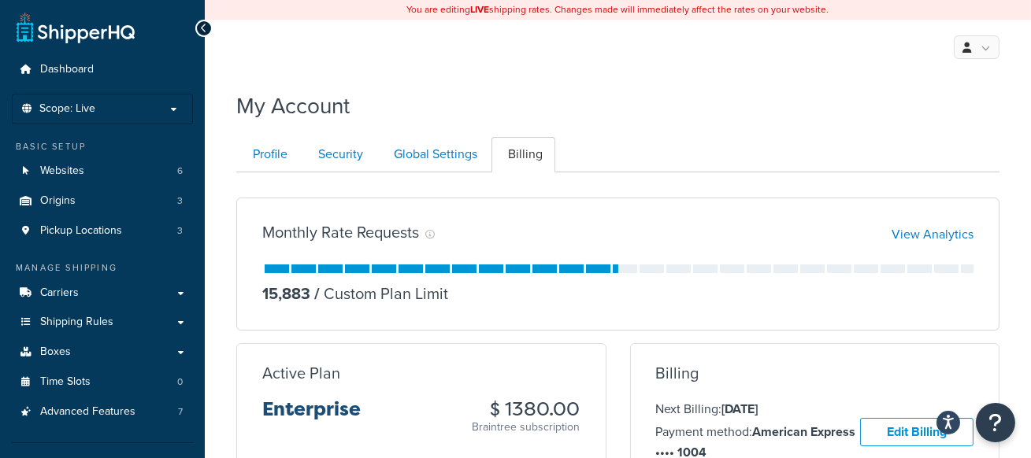
click at [646, 108] on div "My Account" at bounding box center [617, 102] width 763 height 39
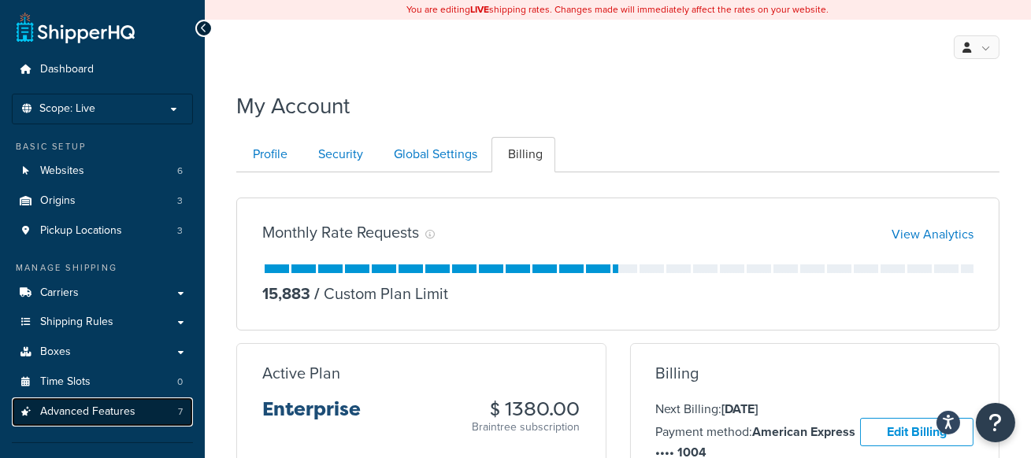
click at [140, 415] on link "Advanced Features 7" at bounding box center [102, 412] width 181 height 29
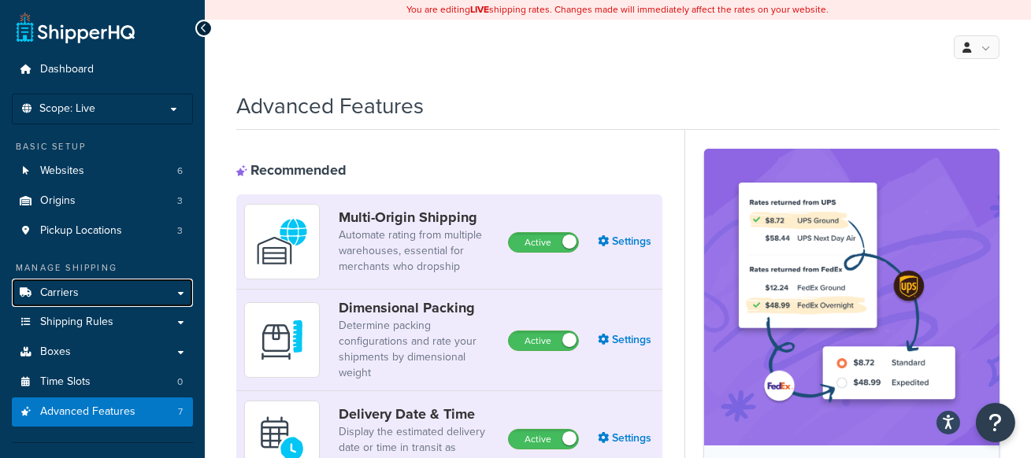
scroll to position [101, 0]
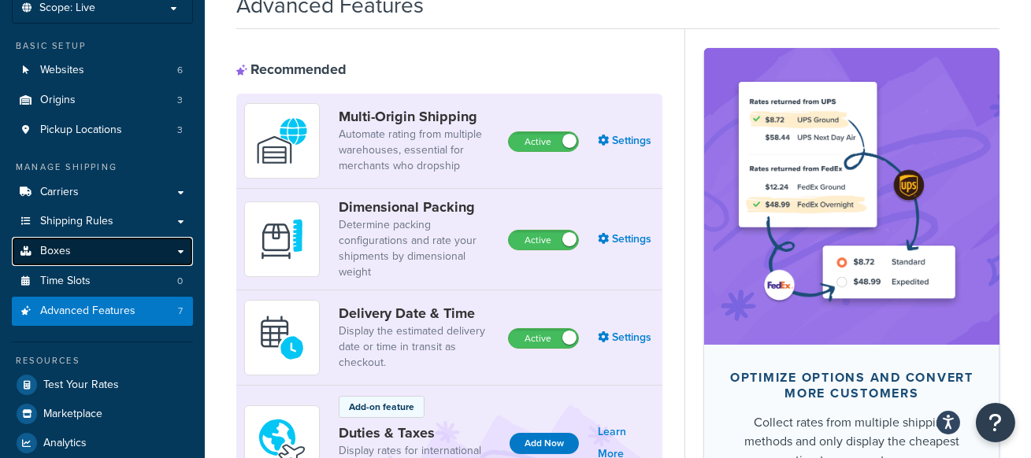
click at [83, 248] on link "Boxes" at bounding box center [102, 251] width 181 height 29
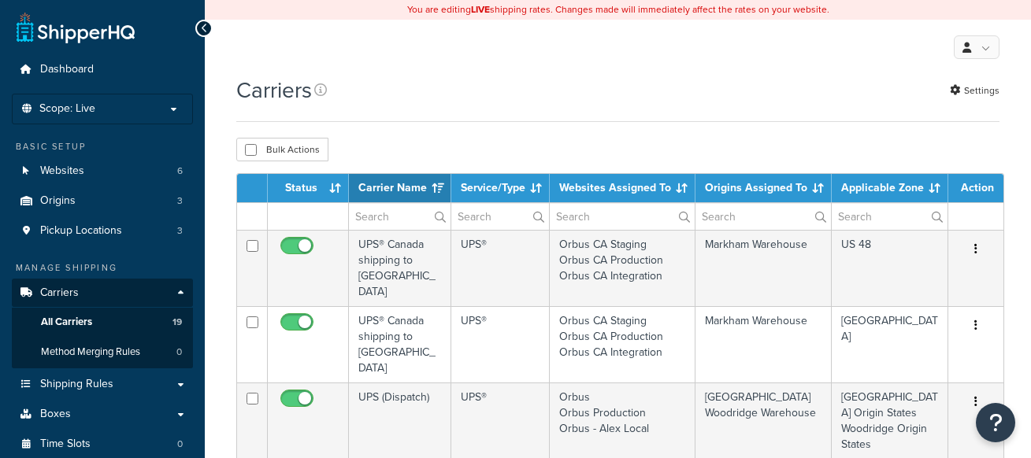
select select "15"
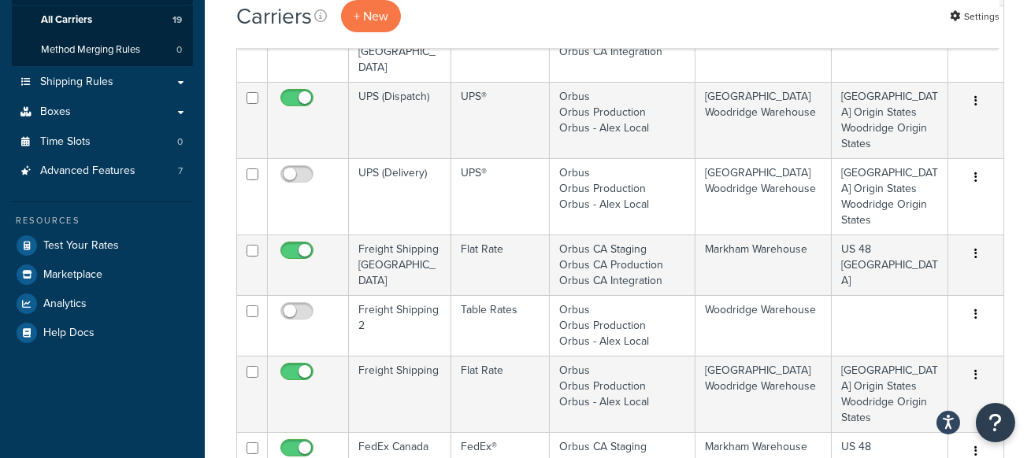
scroll to position [306, 0]
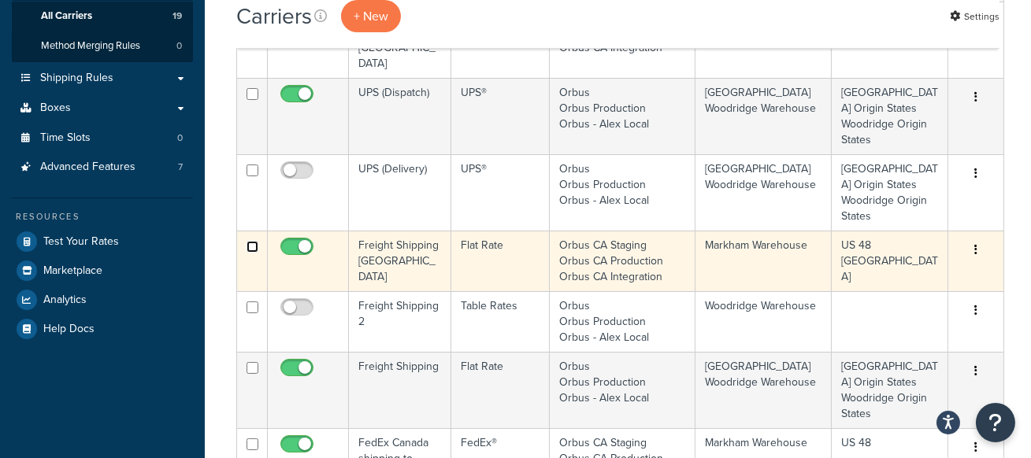
checkbox input "false"
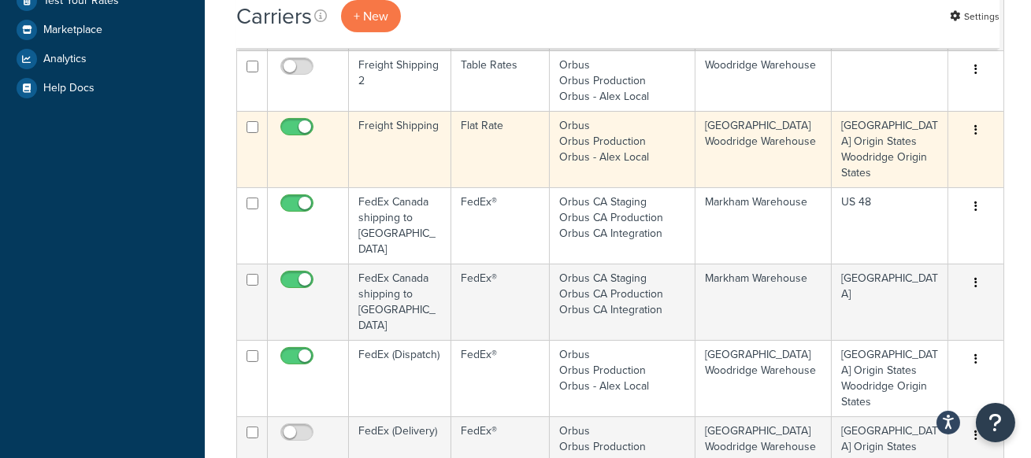
scroll to position [549, 0]
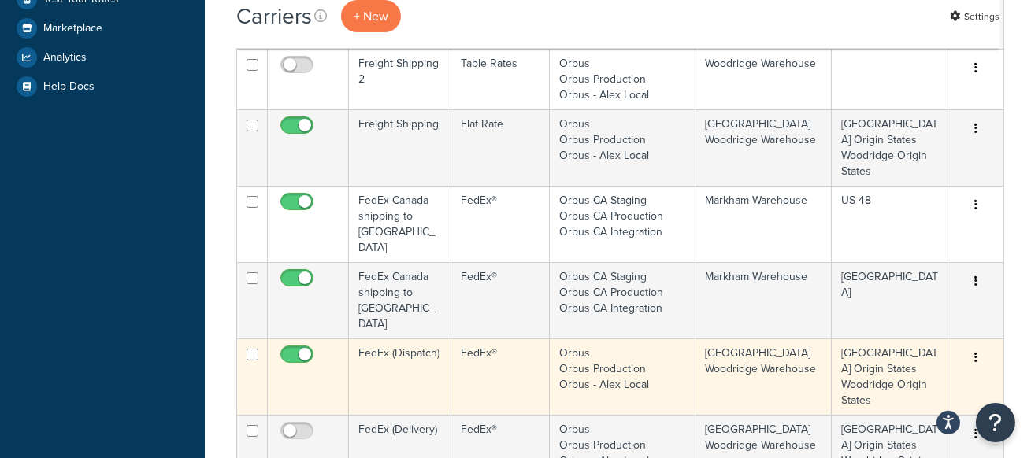
click at [410, 339] on td "FedEx (Dispatch)" at bounding box center [400, 377] width 102 height 76
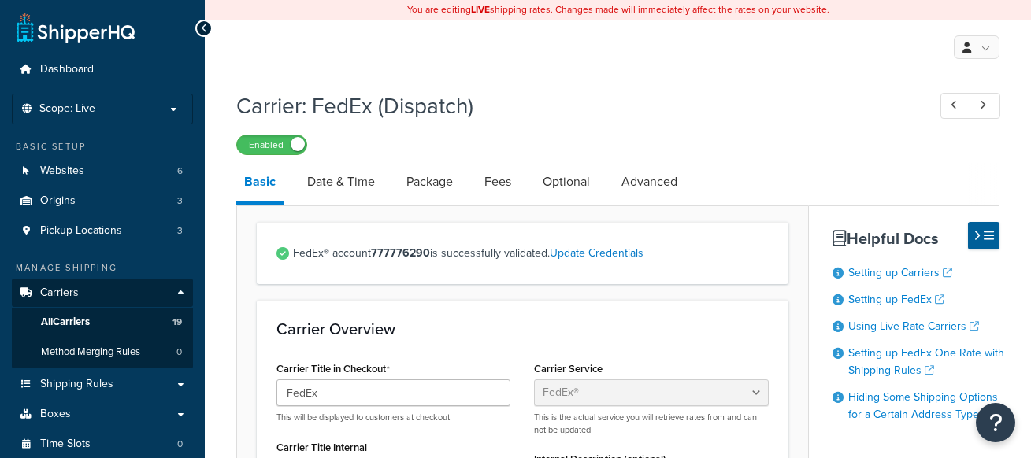
select select "fedEx"
select select "REGULAR_PICKUP"
select select "YOUR_PACKAGING"
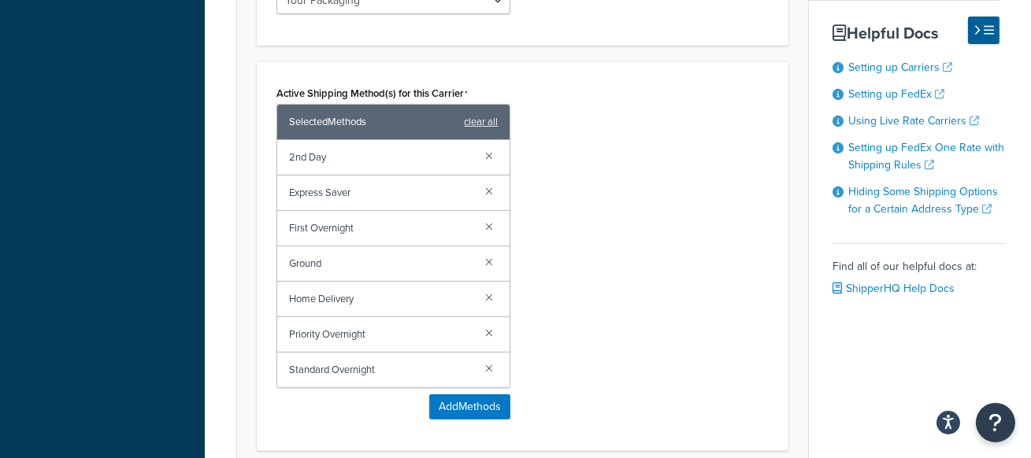
scroll to position [994, 0]
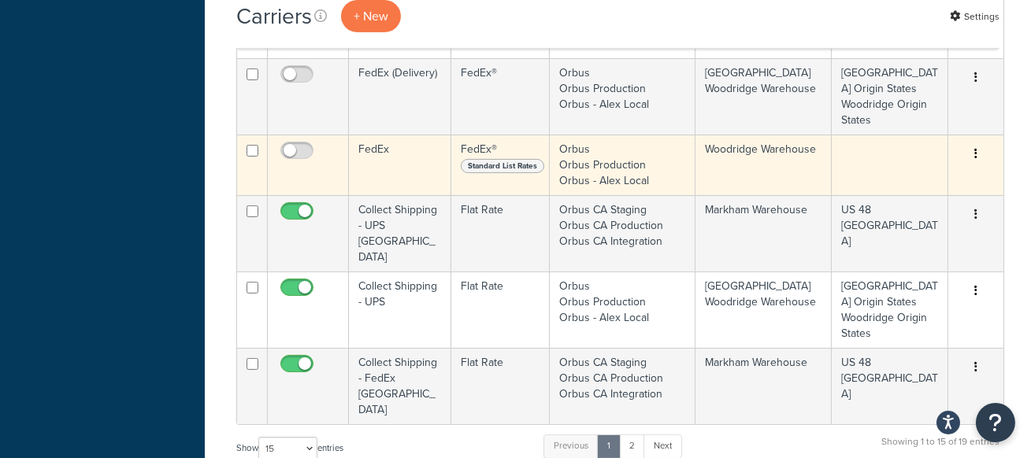
scroll to position [907, 0]
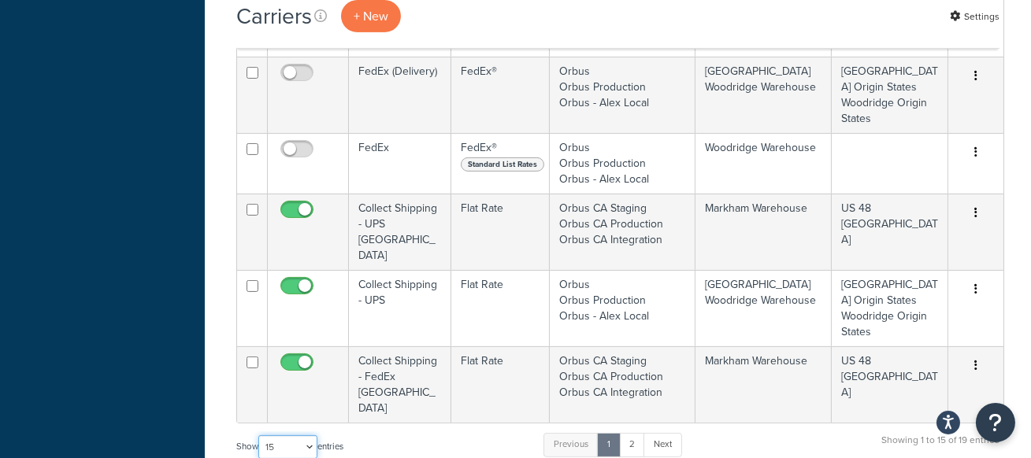
click at [305, 435] on select "10 15 25 50 100" at bounding box center [287, 447] width 59 height 24
select select "25"
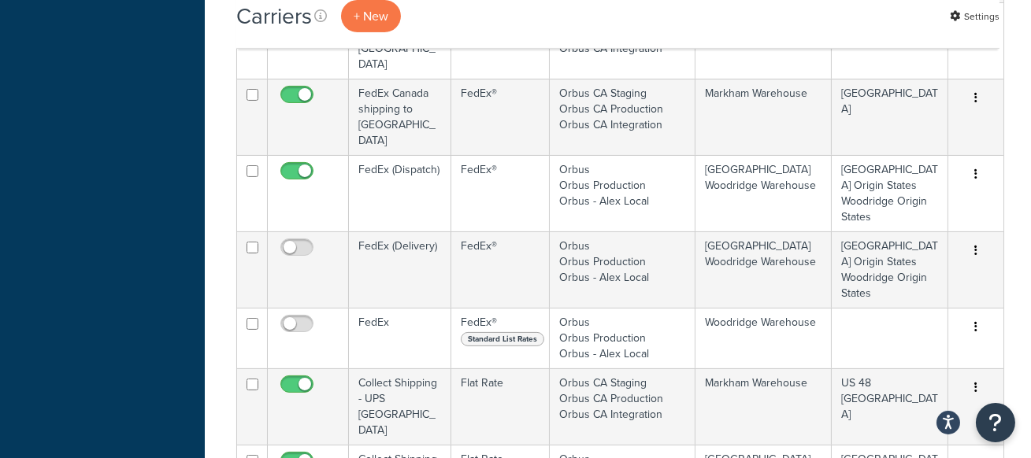
scroll to position [731, 0]
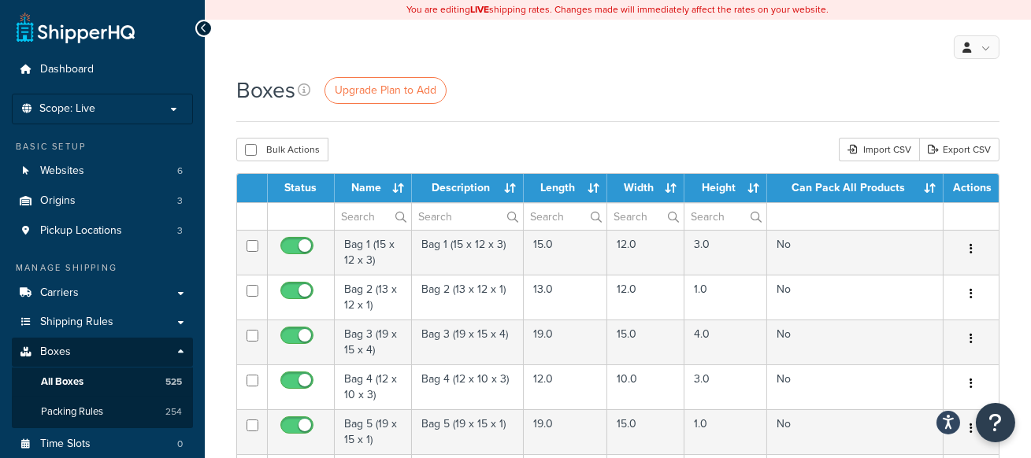
scroll to position [33, 0]
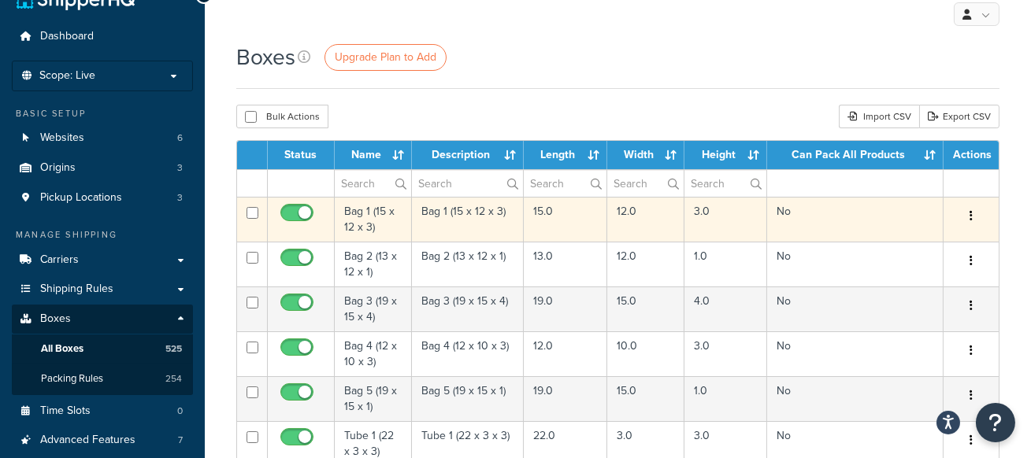
click at [254, 213] on input "checkbox" at bounding box center [252, 213] width 12 height 12
click at [252, 214] on input "checkbox" at bounding box center [252, 213] width 12 height 12
checkbox input "false"
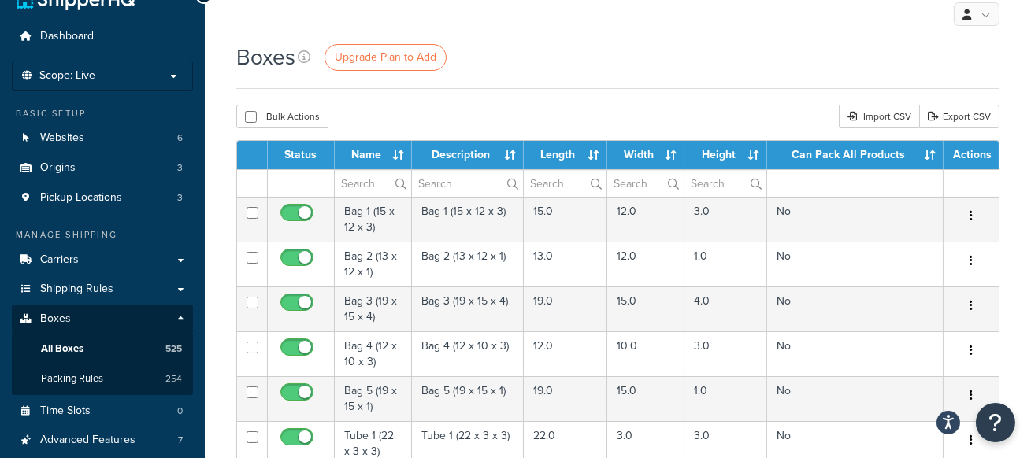
click at [604, 62] on div "Boxes Upgrade Plan to Add" at bounding box center [617, 57] width 763 height 31
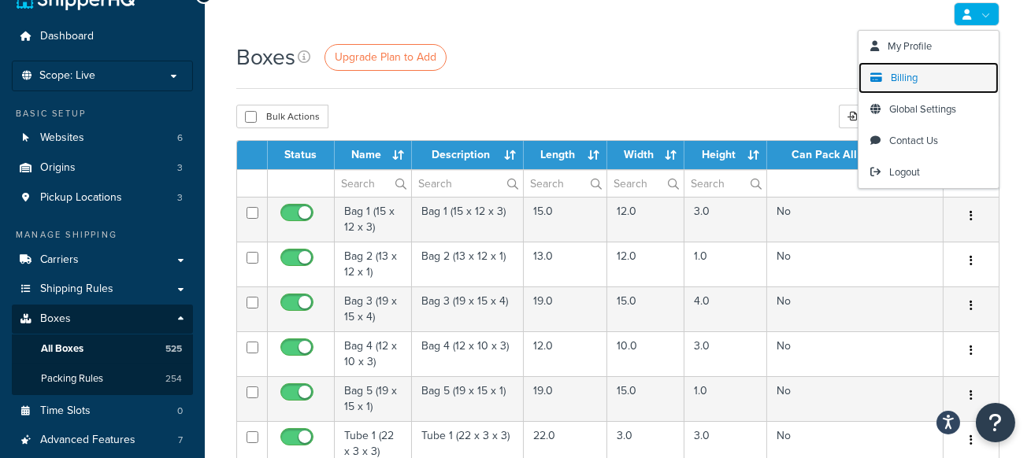
click at [914, 77] on span "Billing" at bounding box center [903, 77] width 27 height 15
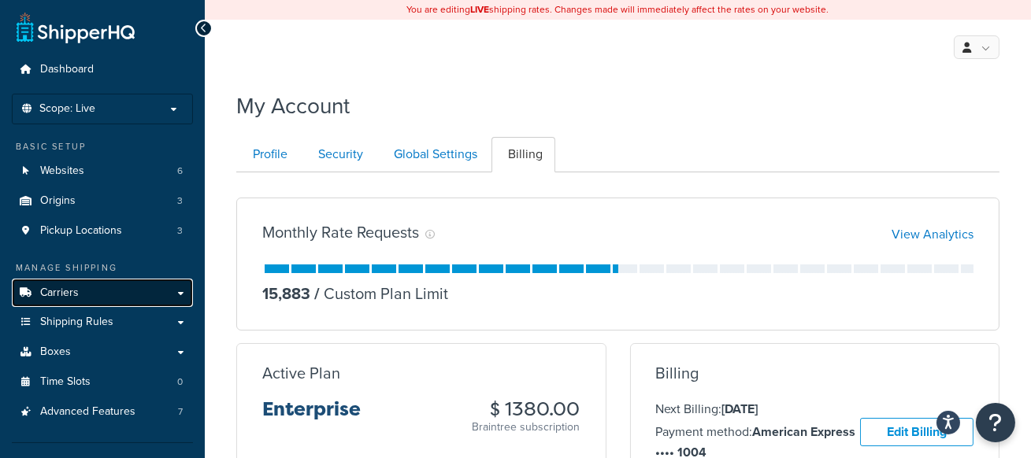
click at [121, 291] on link "Carriers" at bounding box center [102, 293] width 181 height 29
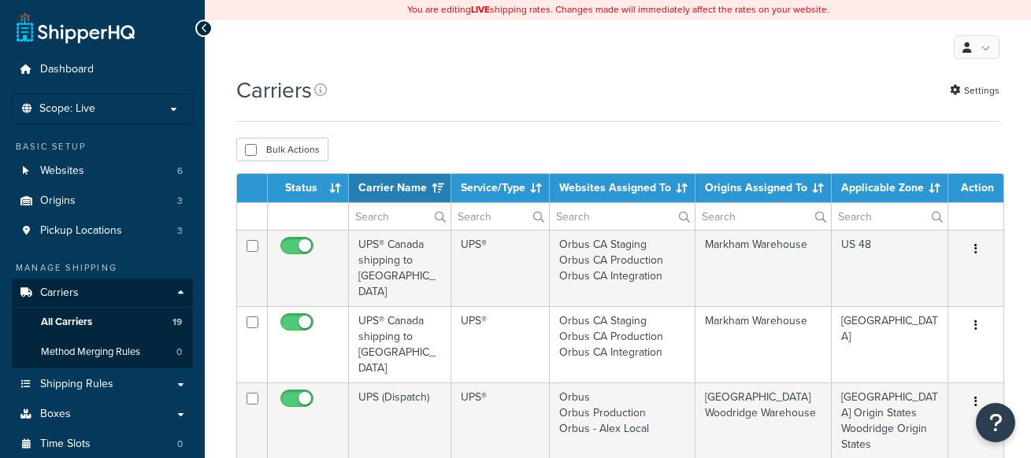
select select "15"
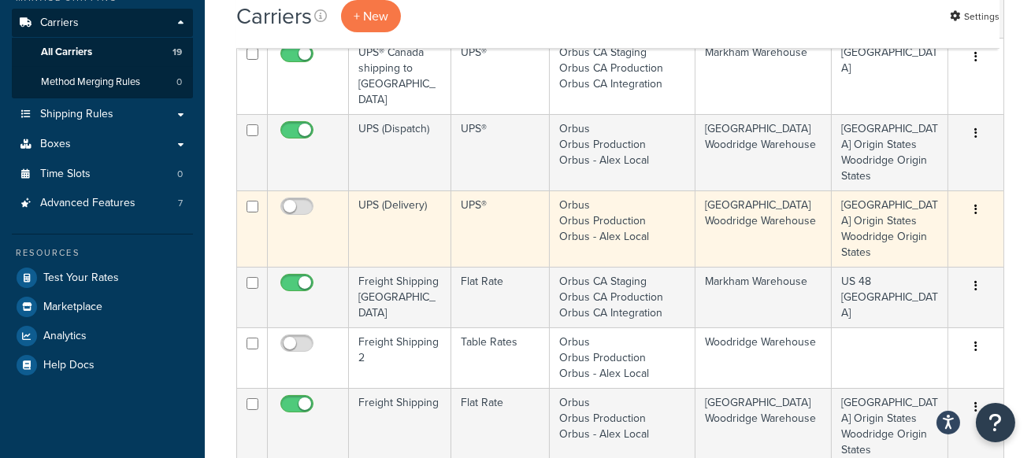
scroll to position [271, 0]
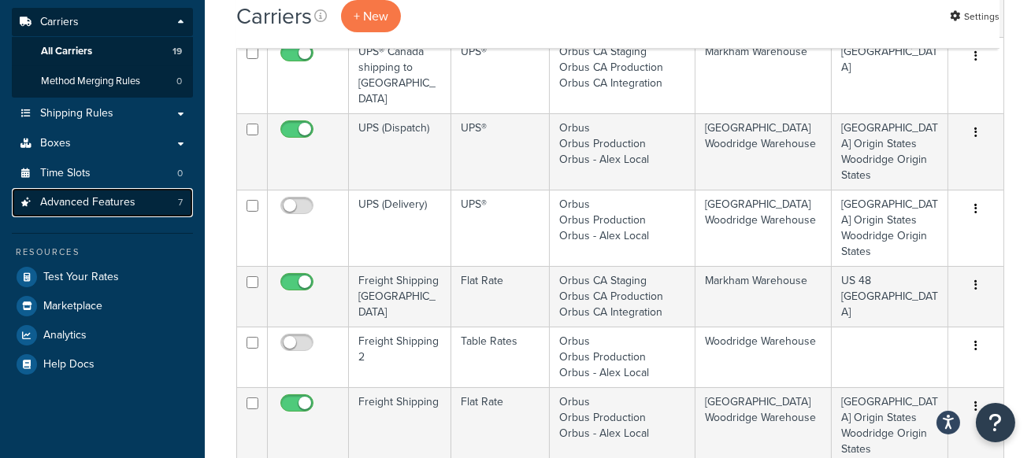
click at [146, 204] on link "Advanced Features 7" at bounding box center [102, 202] width 181 height 29
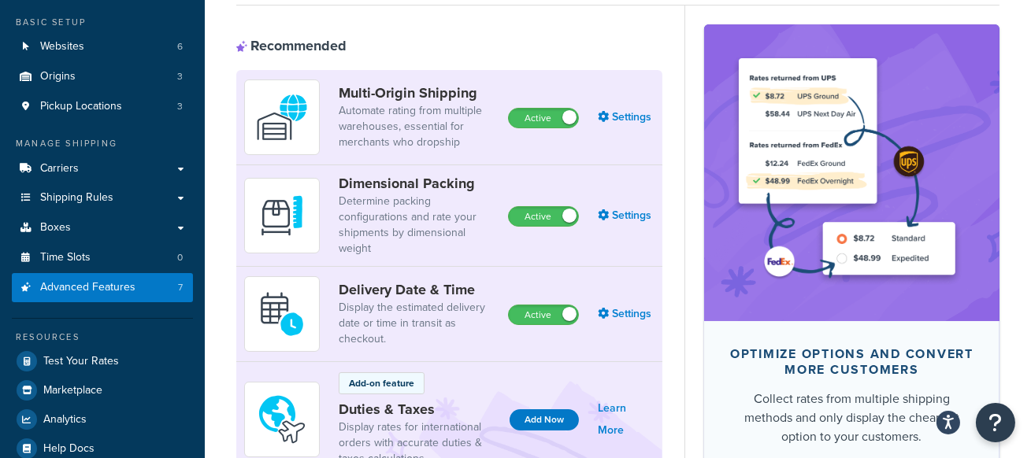
scroll to position [109, 0]
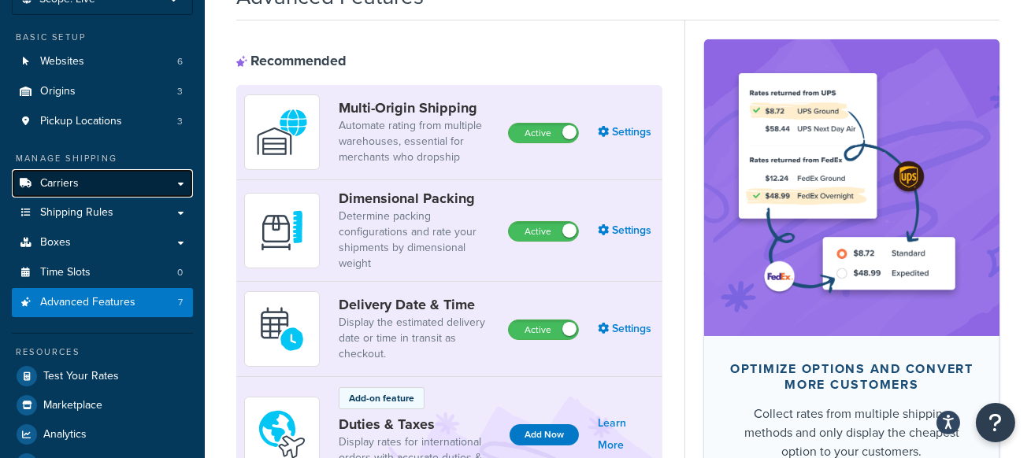
click at [152, 187] on link "Carriers" at bounding box center [102, 183] width 181 height 29
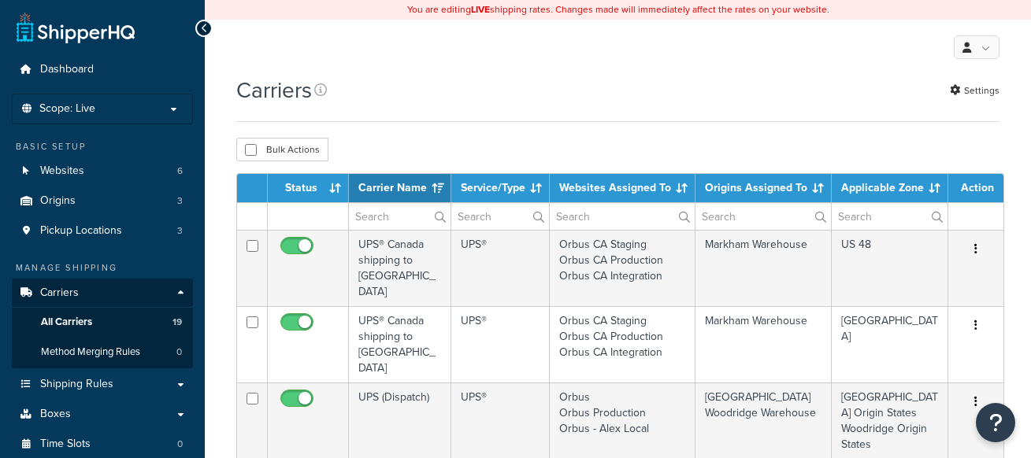
select select "15"
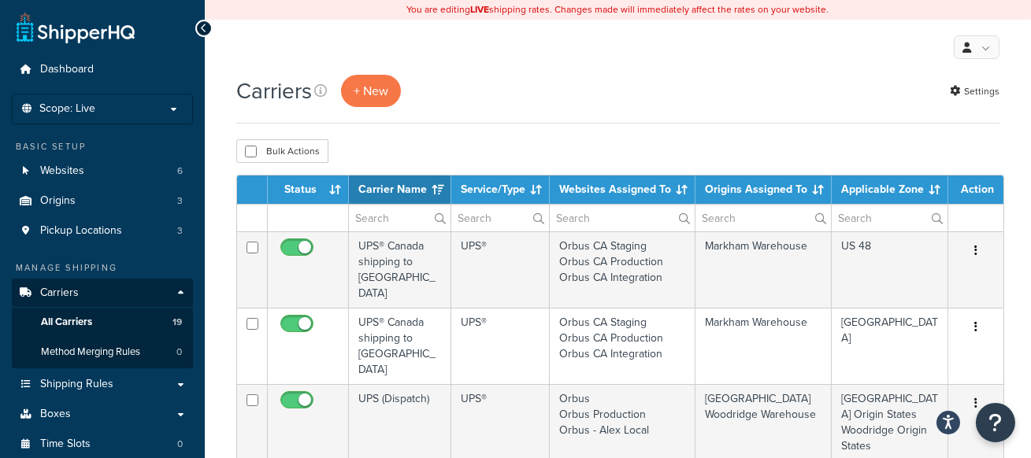
click at [606, 108] on div "Carriers + New Settings" at bounding box center [617, 99] width 763 height 49
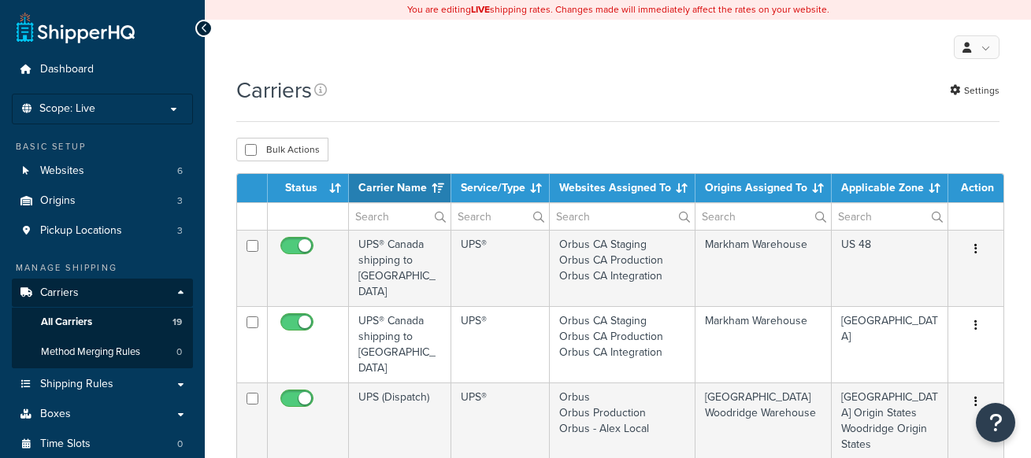
select select "15"
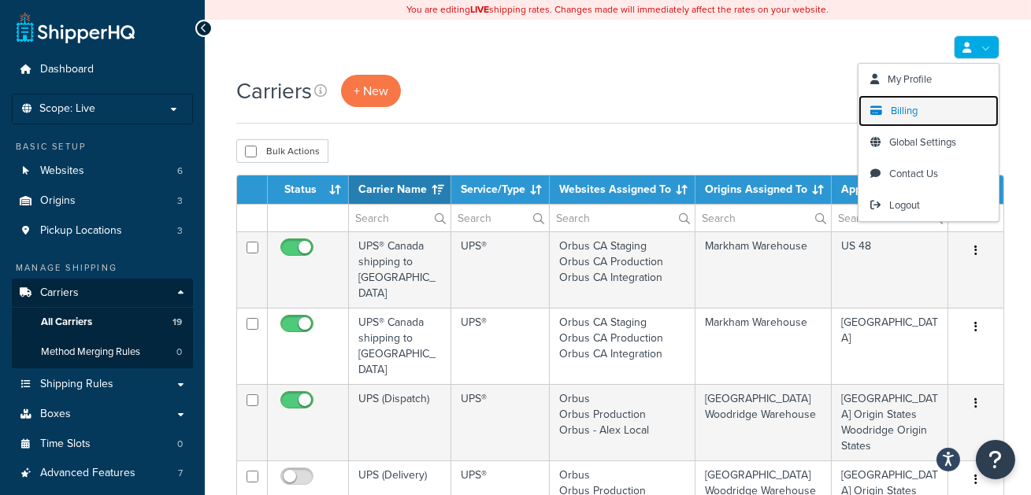
click at [932, 107] on link "Billing" at bounding box center [928, 110] width 140 height 31
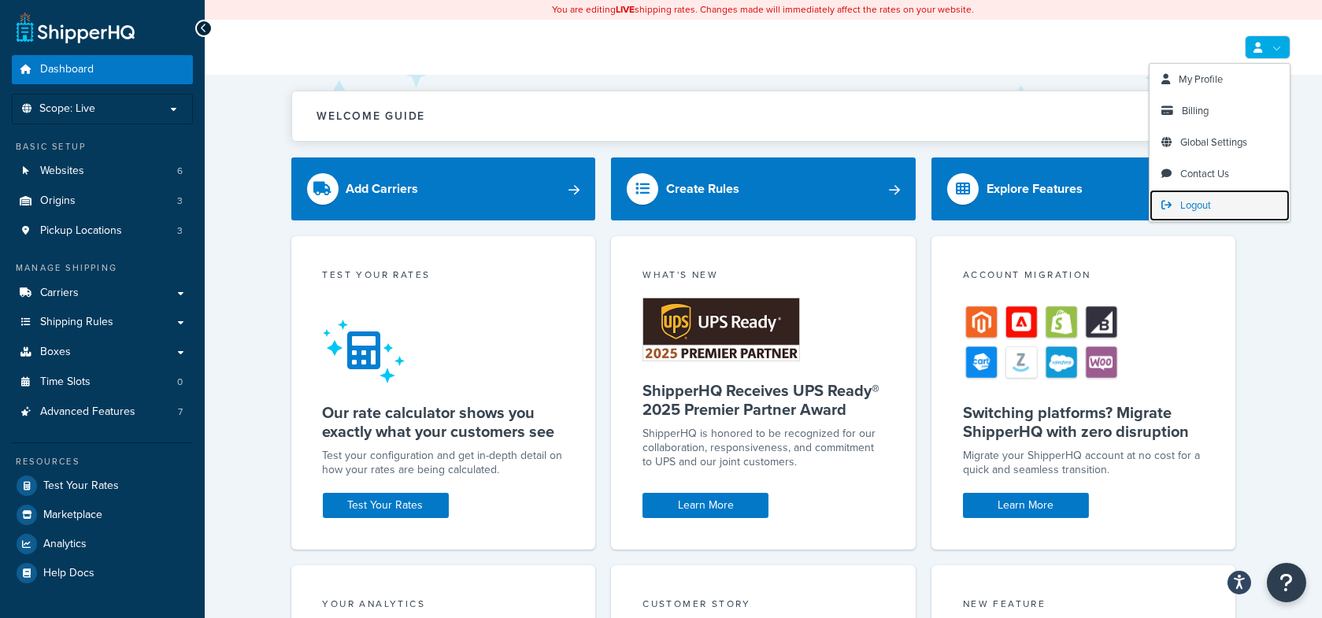
click at [1213, 196] on link "Logout" at bounding box center [1219, 205] width 140 height 31
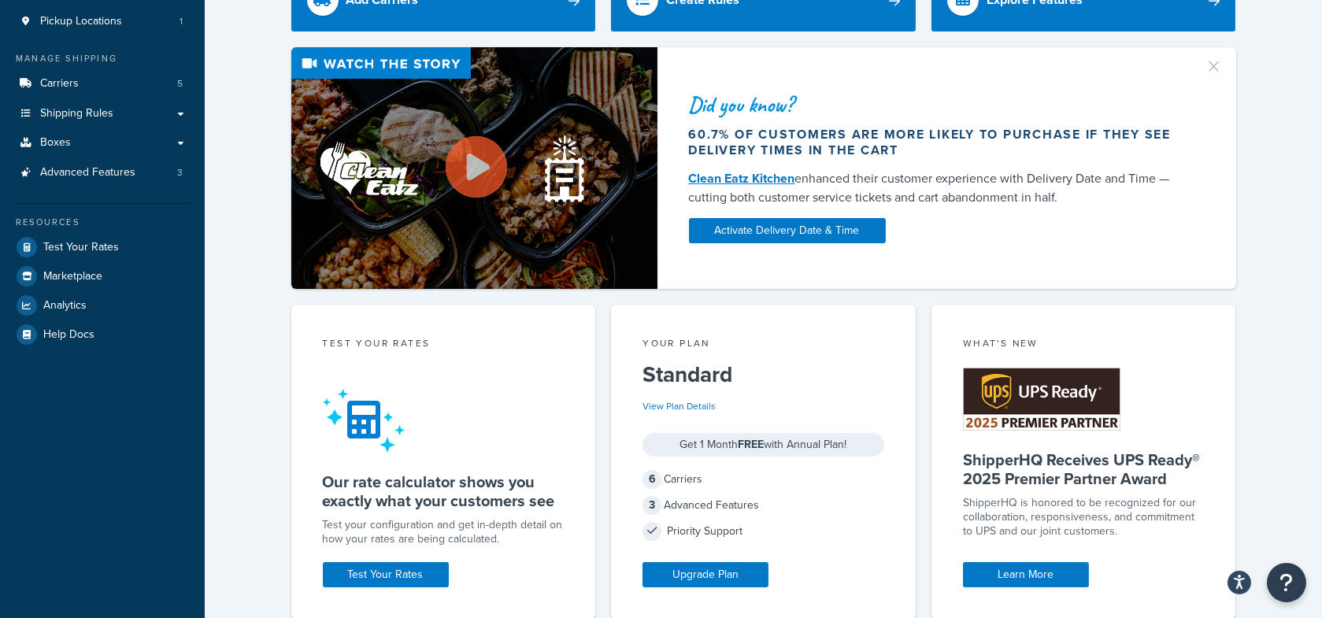
scroll to position [170, 0]
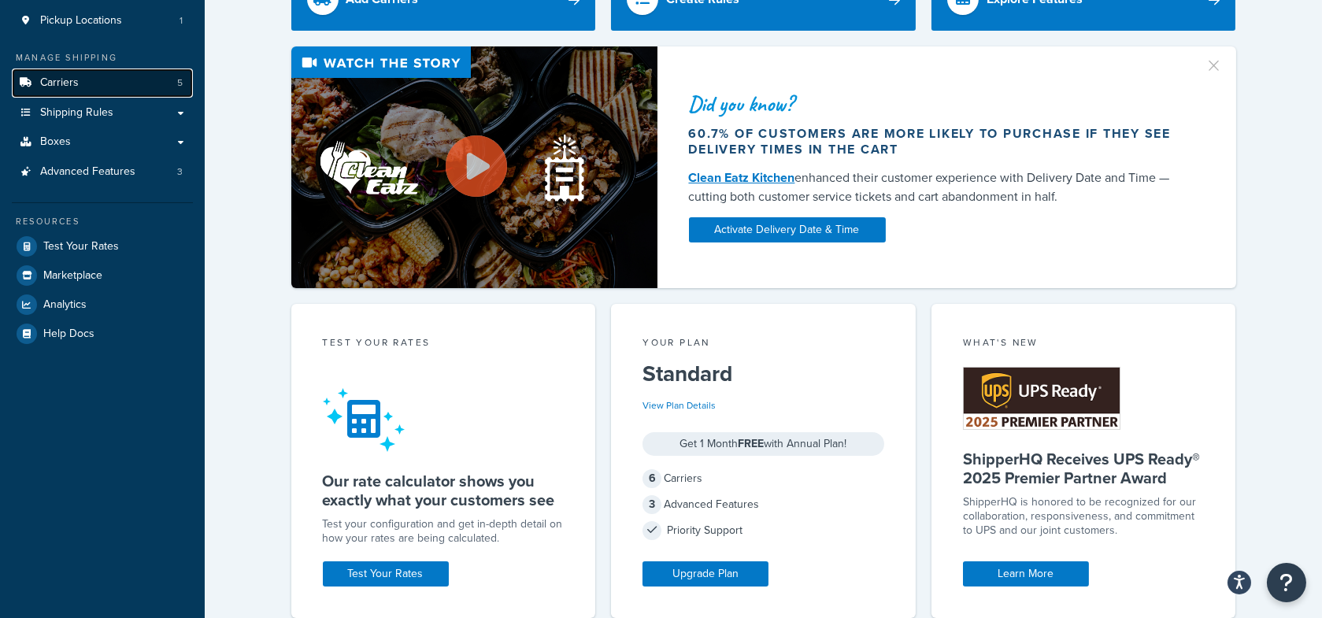
click at [113, 84] on link "Carriers 5" at bounding box center [102, 82] width 181 height 29
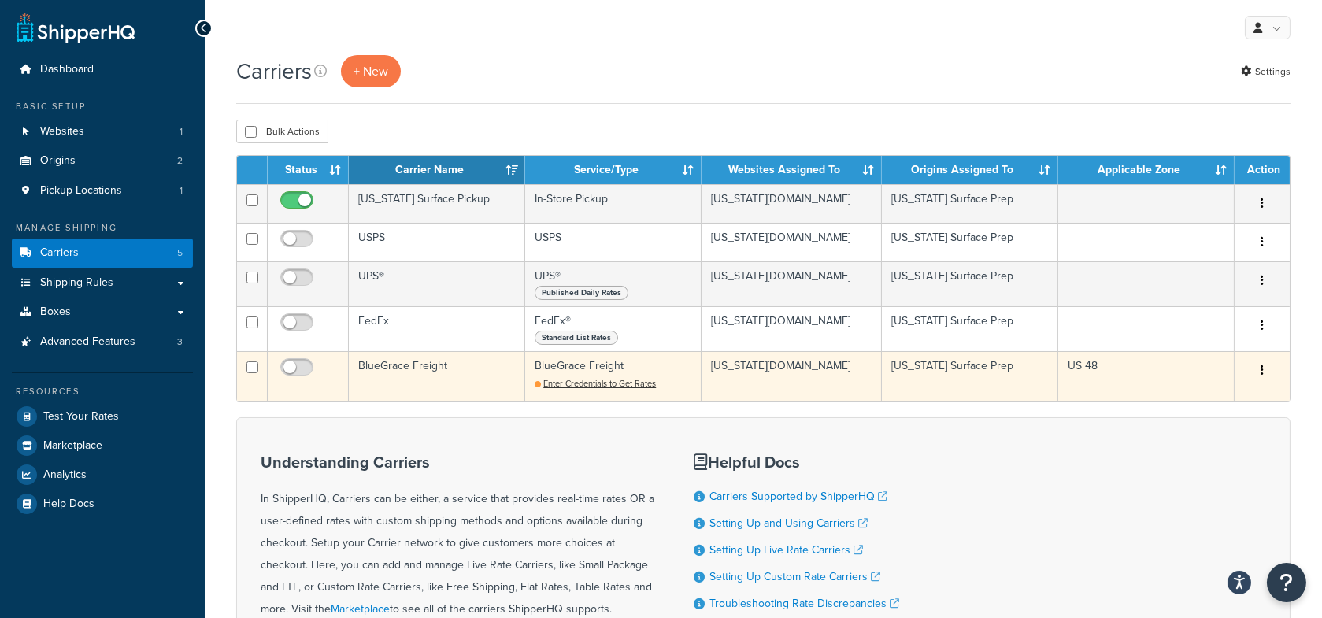
click at [430, 383] on td "BlueGrace Freight" at bounding box center [437, 376] width 176 height 50
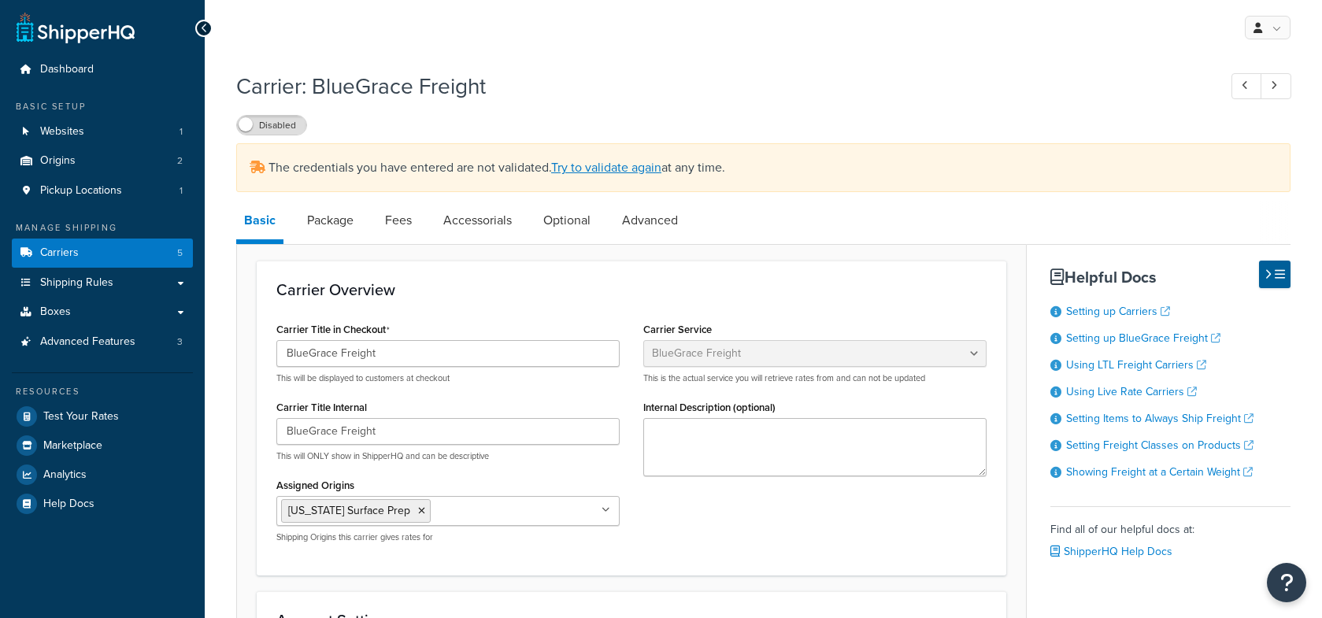
select select "bluegraceFreight"
select select "PALLETS"
click at [93, 135] on link "Websites 1" at bounding box center [102, 131] width 181 height 29
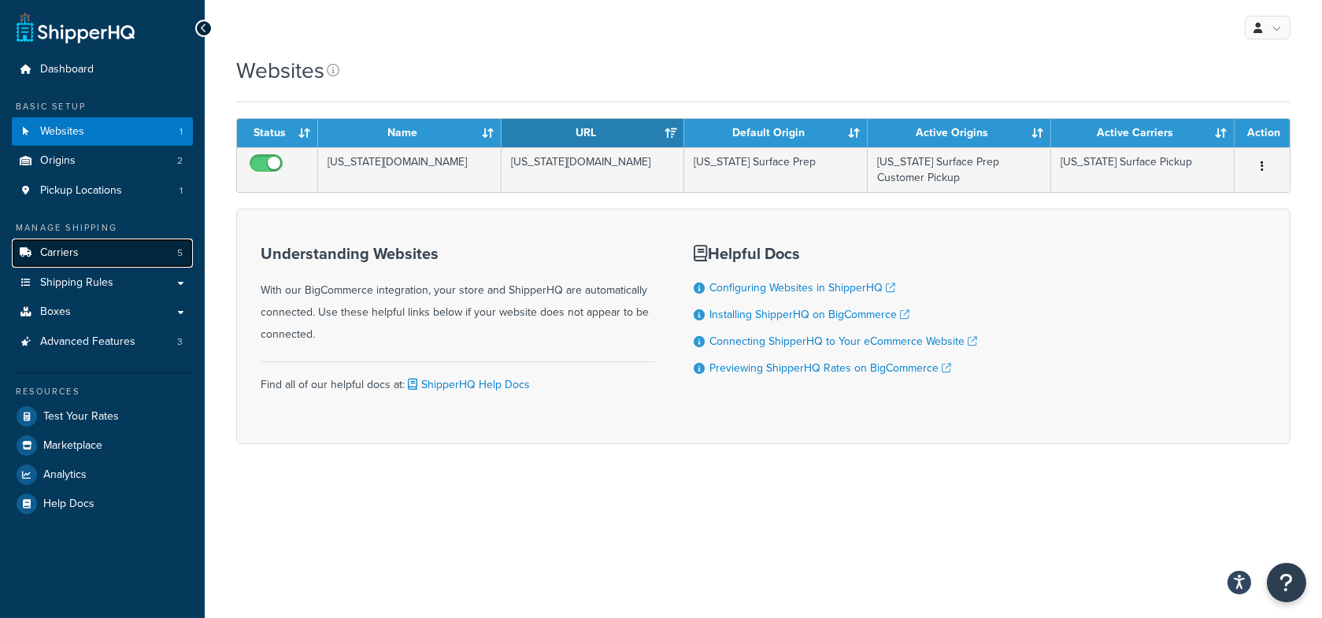
click at [104, 242] on link "Carriers 5" at bounding box center [102, 253] width 181 height 29
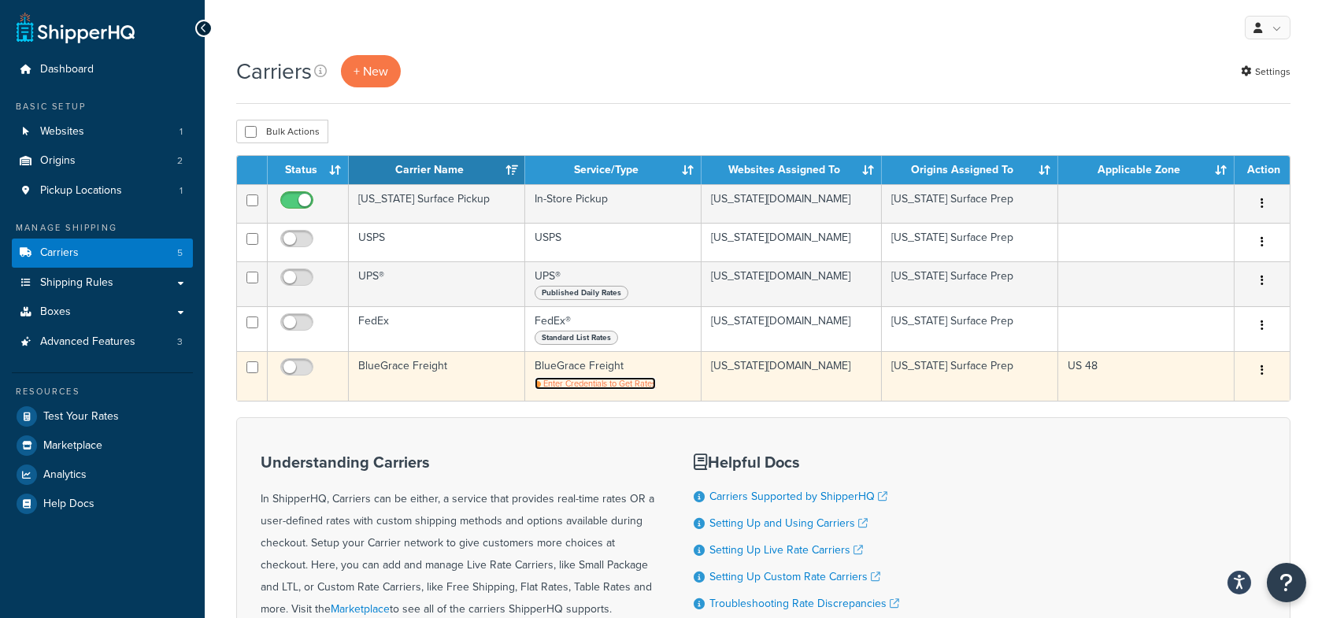
click at [593, 390] on span "Enter Credentials to Get Rates" at bounding box center [599, 383] width 113 height 13
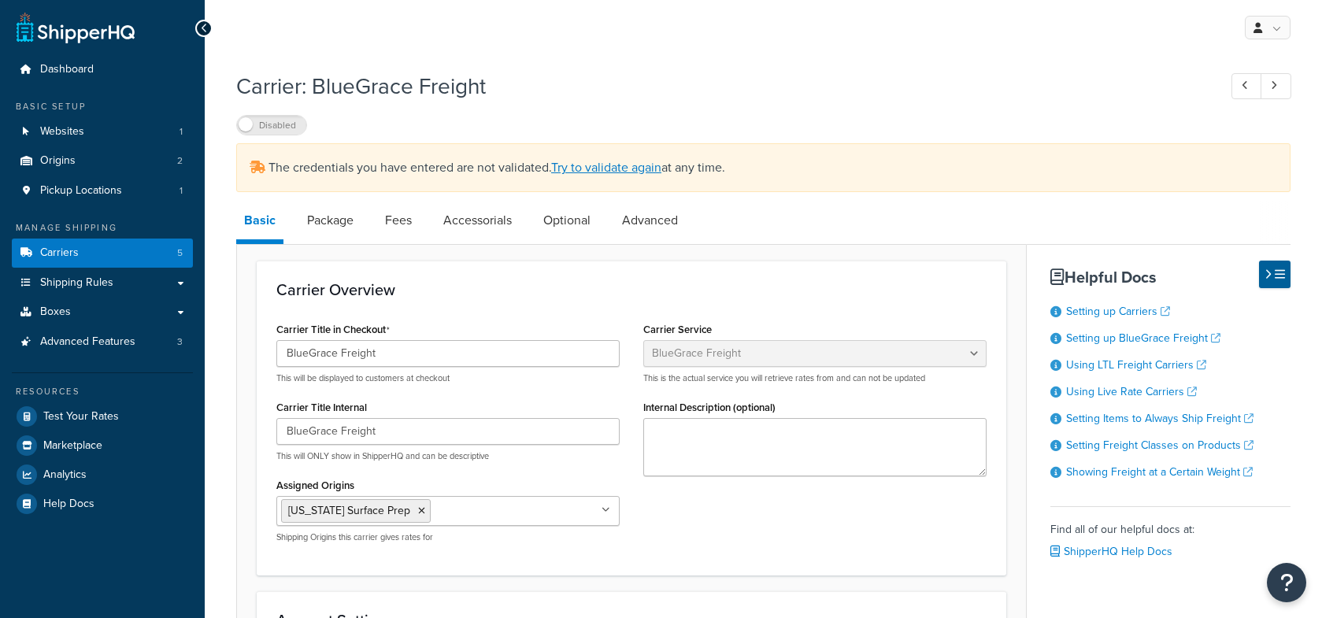
select select "bluegraceFreight"
select select "PALLETS"
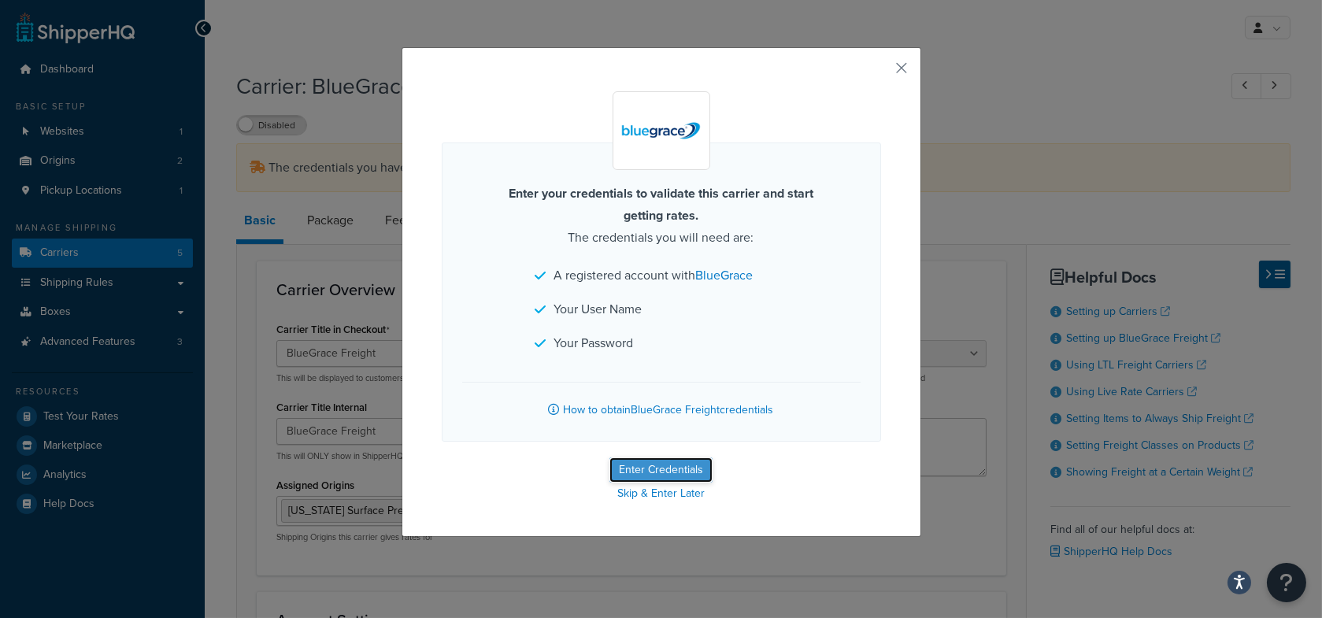
click at [662, 472] on button "Enter Credentials" at bounding box center [660, 469] width 103 height 25
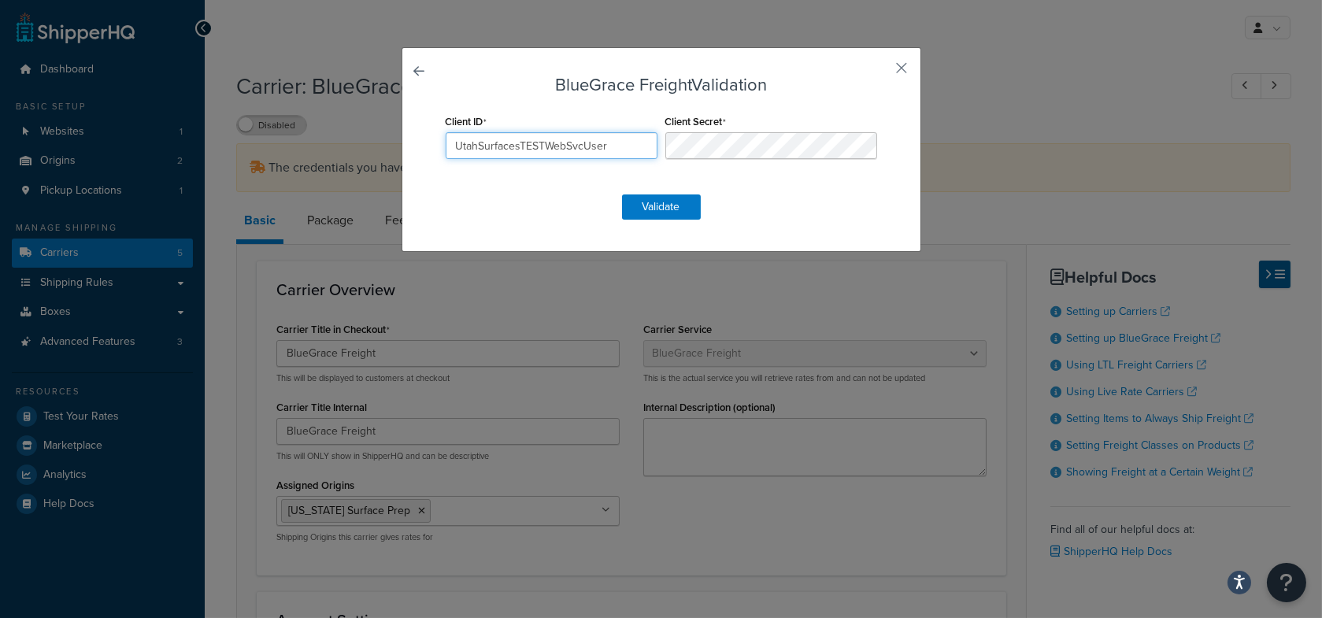
click at [569, 150] on input "UtahSurfacesTESTWebSvcUser" at bounding box center [552, 145] width 212 height 27
click at [652, 207] on button "Validate" at bounding box center [661, 206] width 79 height 25
click at [651, 90] on h3 "BlueGrace Freight Validation" at bounding box center [661, 85] width 439 height 19
click at [562, 165] on div "Client ID UtahSurfacesTESTWebSvcUser Client Secret" at bounding box center [661, 144] width 439 height 68
drag, startPoint x: 663, startPoint y: 207, endPoint x: 518, endPoint y: 150, distance: 155.6
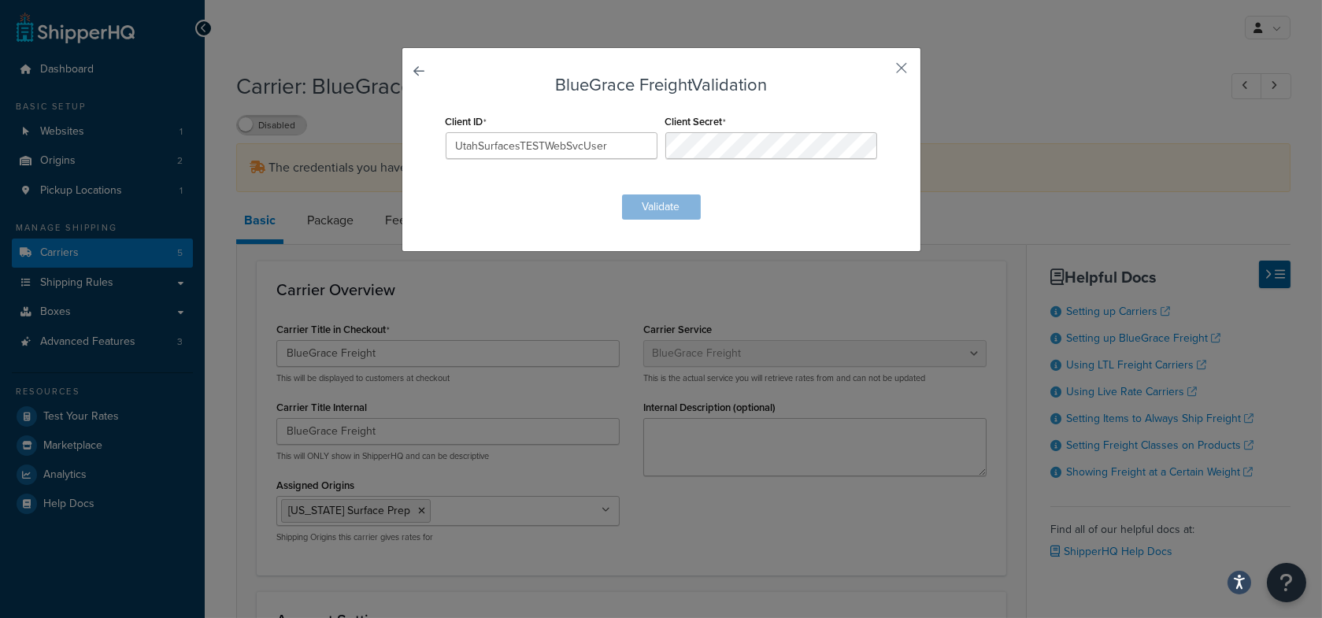
click at [662, 207] on form "BlueGrace Freight Validation Client ID UtahSurfacesTESTWebSvcUser Client Secret…" at bounding box center [661, 148] width 439 height 144
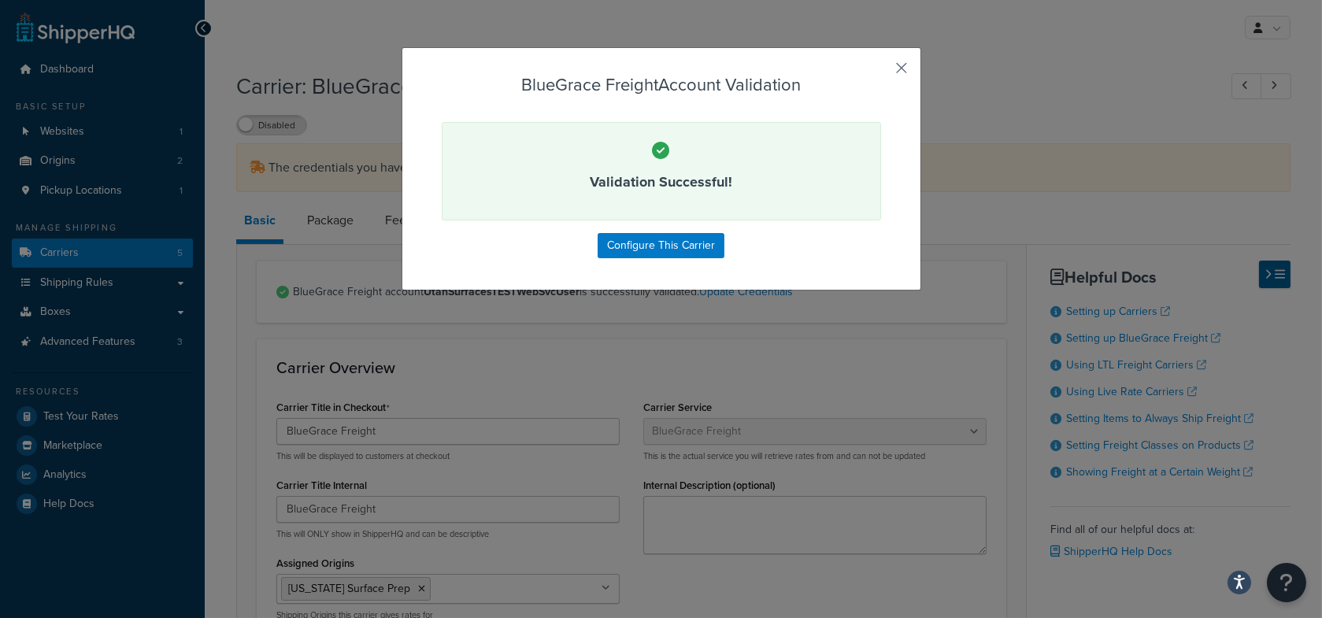
click at [881, 72] on button "button" at bounding box center [879, 74] width 4 height 4
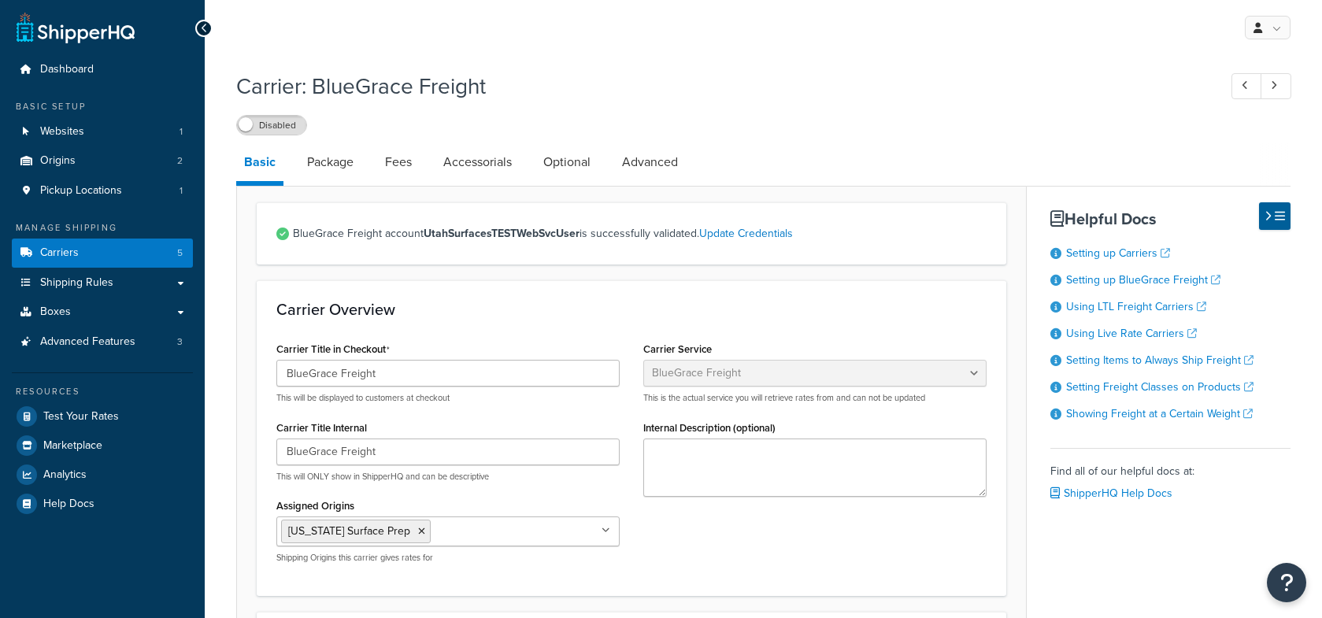
select select "bluegraceFreight"
select select "PALLETS"
